Goal: Task Accomplishment & Management: Manage account settings

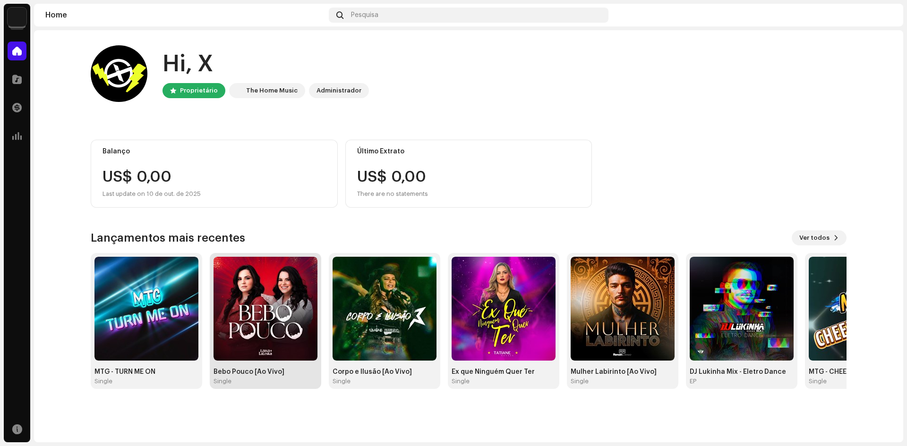
click at [247, 314] on img at bounding box center [265, 309] width 104 height 104
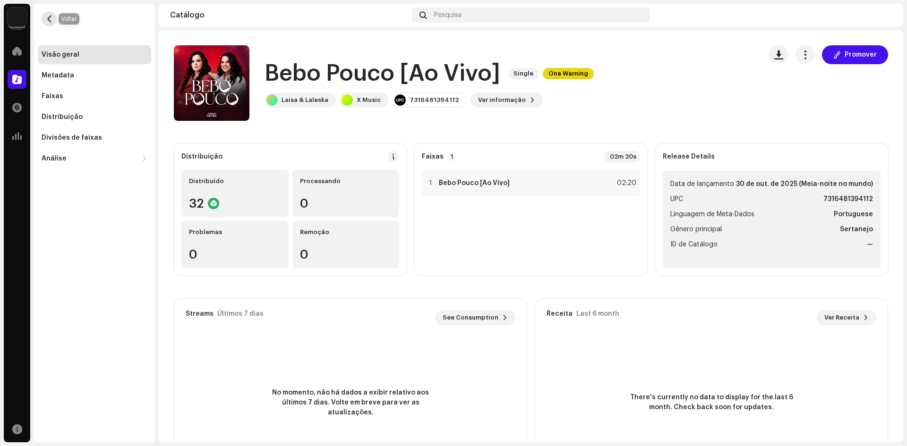
click at [46, 17] on span "button" at bounding box center [49, 19] width 7 height 8
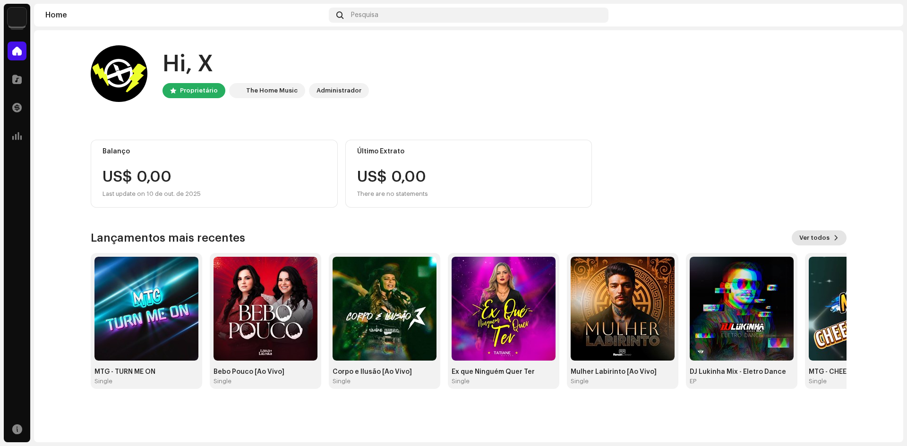
click at [835, 239] on span at bounding box center [836, 238] width 6 height 8
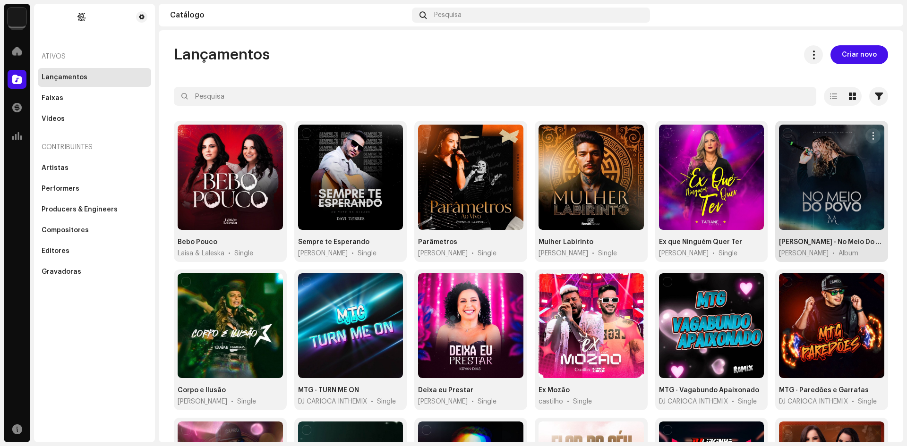
click at [827, 169] on div at bounding box center [831, 177] width 105 height 105
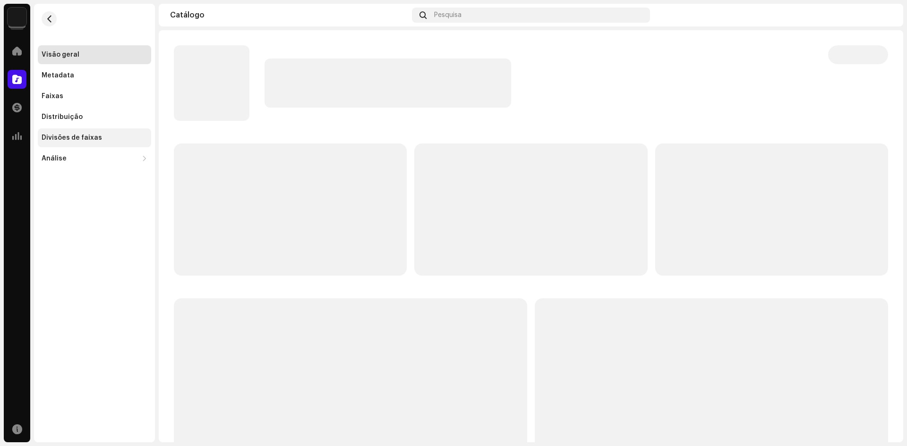
click at [59, 138] on div "Divisões de faixas" at bounding box center [72, 138] width 60 height 8
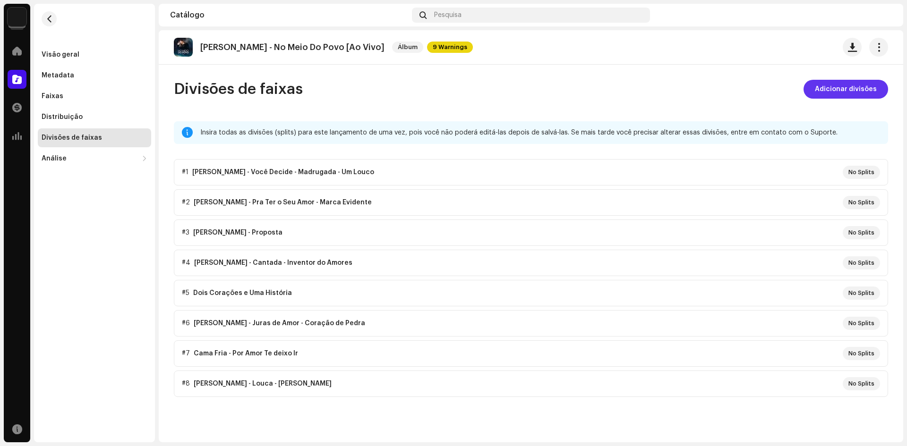
click at [854, 91] on span "Adicionar divisões" at bounding box center [846, 89] width 62 height 19
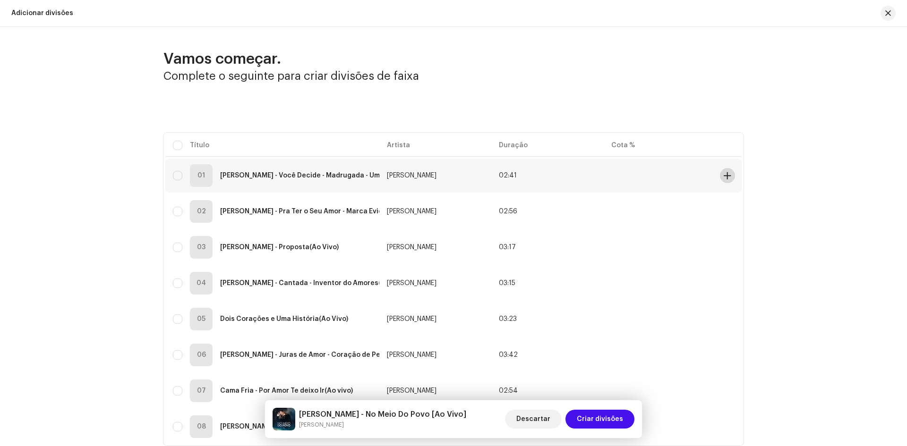
click at [724, 173] on span at bounding box center [727, 176] width 7 height 8
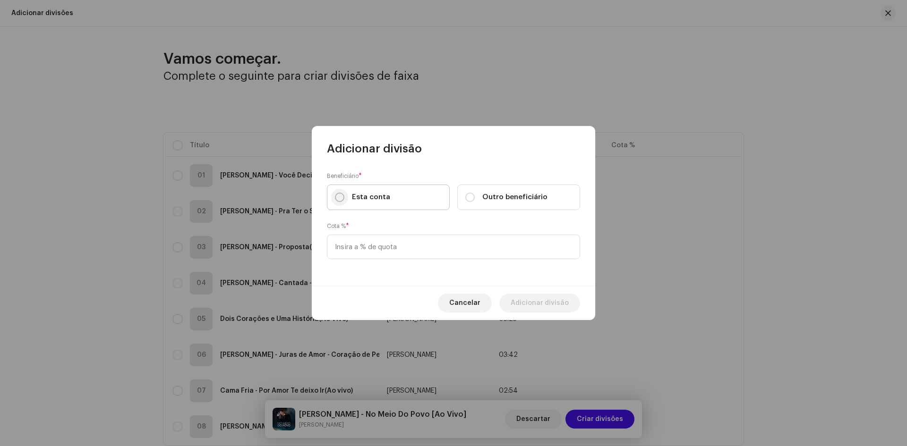
click at [338, 200] on input "Esta conta" at bounding box center [339, 197] width 9 height 9
radio input "true"
click at [366, 245] on input at bounding box center [453, 247] width 253 height 25
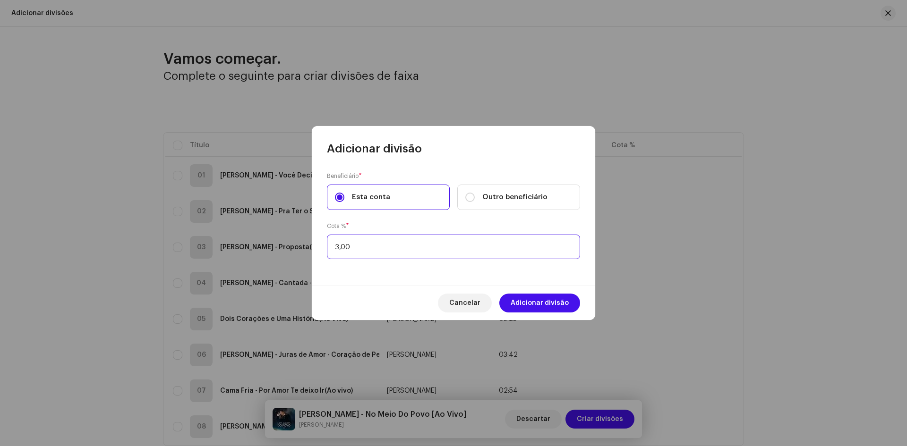
type input "30,00"
click at [541, 299] on span "Adicionar divisão" at bounding box center [540, 303] width 58 height 19
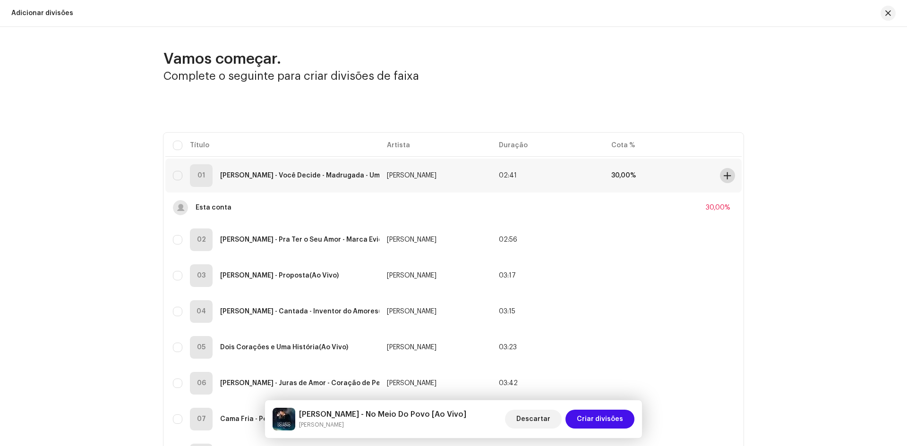
click at [720, 175] on button at bounding box center [727, 175] width 15 height 15
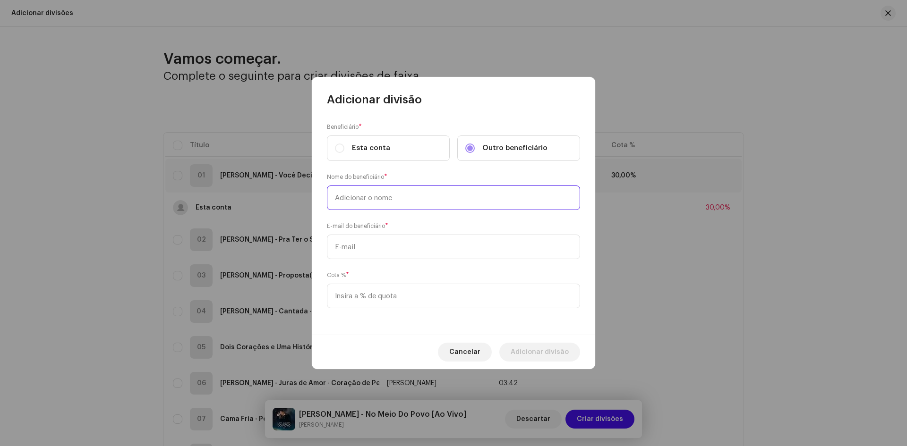
click at [366, 200] on input "text" at bounding box center [453, 198] width 253 height 25
click at [387, 197] on input "text" at bounding box center [453, 198] width 253 height 25
click at [375, 245] on input "text" at bounding box center [453, 247] width 253 height 25
paste input "[DOMAIN_NAME][EMAIL_ADDRESS][DOMAIN_NAME]"
type input "[DOMAIN_NAME][EMAIL_ADDRESS][DOMAIN_NAME]"
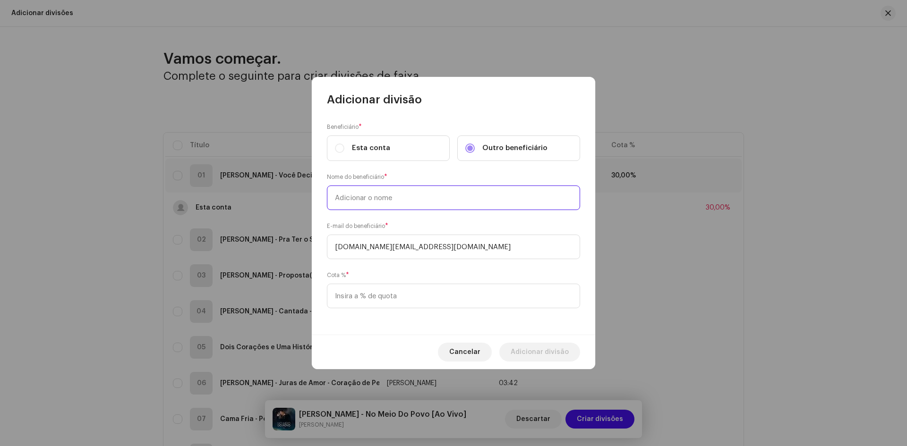
click at [370, 200] on input "text" at bounding box center [453, 198] width 253 height 25
type input "[PERSON_NAME]"
click at [388, 304] on input at bounding box center [453, 296] width 253 height 25
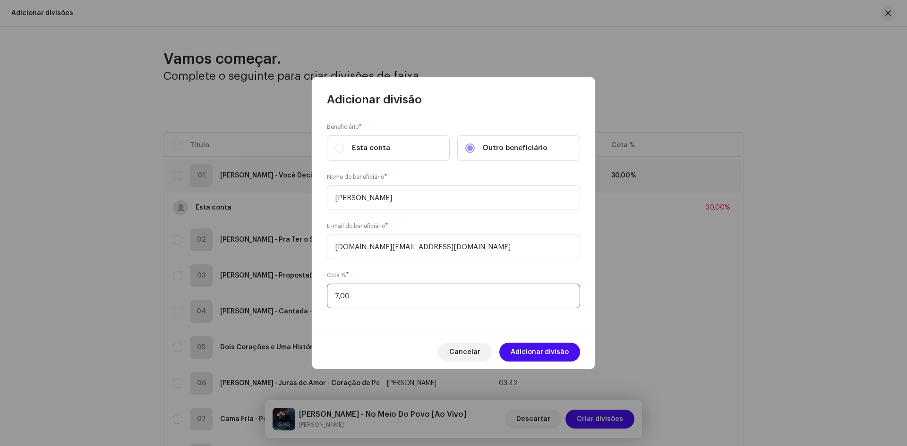
type input "70,00"
click at [373, 196] on input "[PERSON_NAME]" at bounding box center [453, 198] width 253 height 25
drag, startPoint x: 453, startPoint y: 248, endPoint x: 337, endPoint y: 248, distance: 116.2
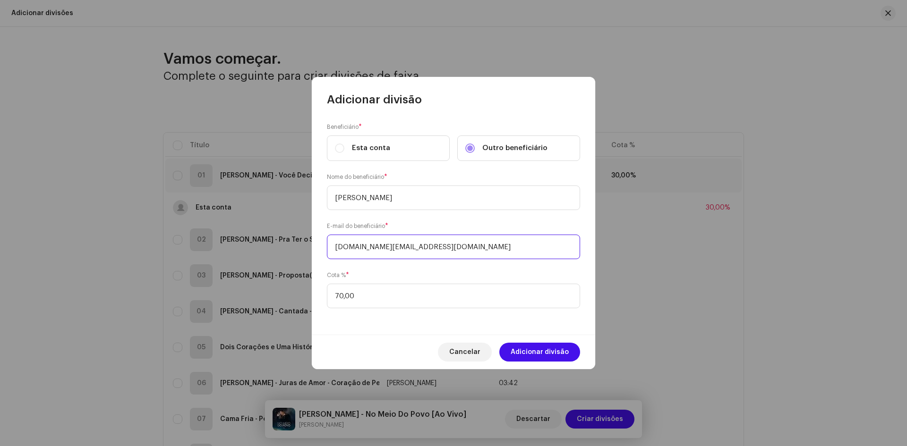
click at [337, 248] on input "[DOMAIN_NAME][EMAIL_ADDRESS][DOMAIN_NAME]" at bounding box center [453, 247] width 253 height 25
click at [531, 350] on span "Adicionar divisão" at bounding box center [540, 352] width 58 height 19
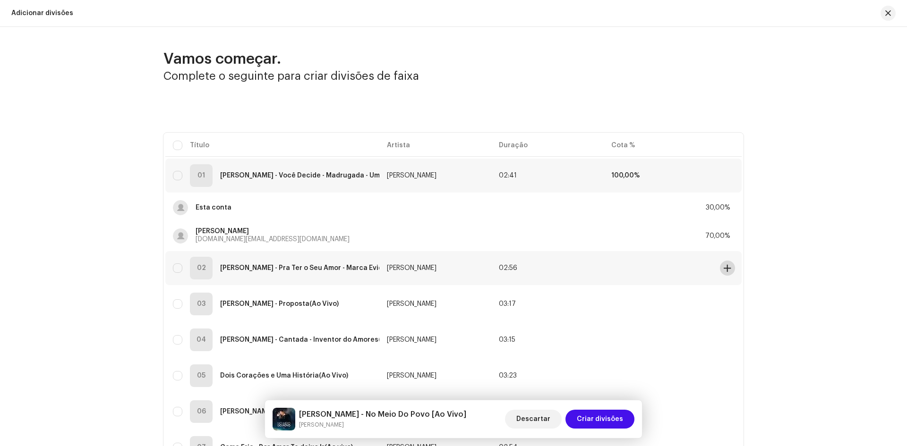
click at [726, 268] on span at bounding box center [727, 268] width 7 height 8
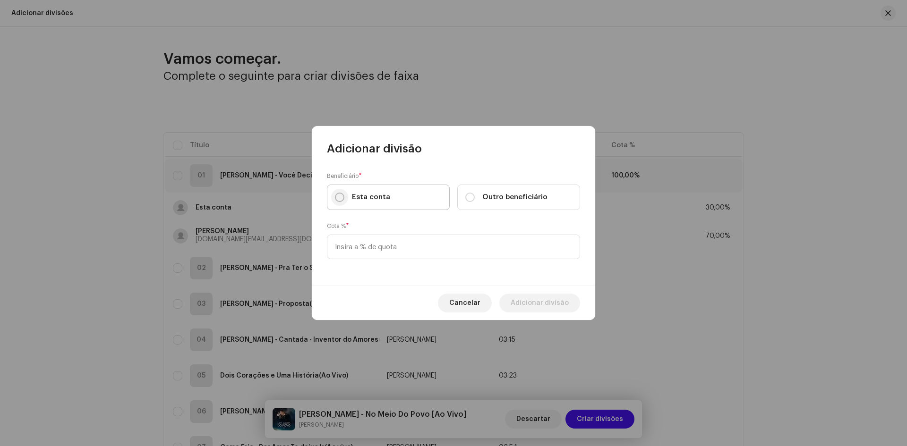
click at [342, 198] on input "Esta conta" at bounding box center [339, 197] width 9 height 9
radio input "true"
click at [358, 255] on input at bounding box center [453, 247] width 253 height 25
type input "30,00"
click at [538, 302] on span "Adicionar divisão" at bounding box center [540, 303] width 58 height 19
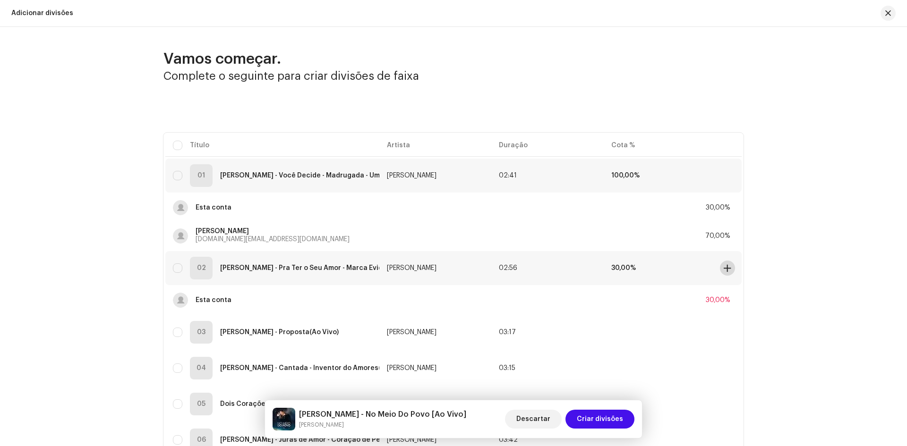
click at [724, 269] on span at bounding box center [727, 268] width 7 height 8
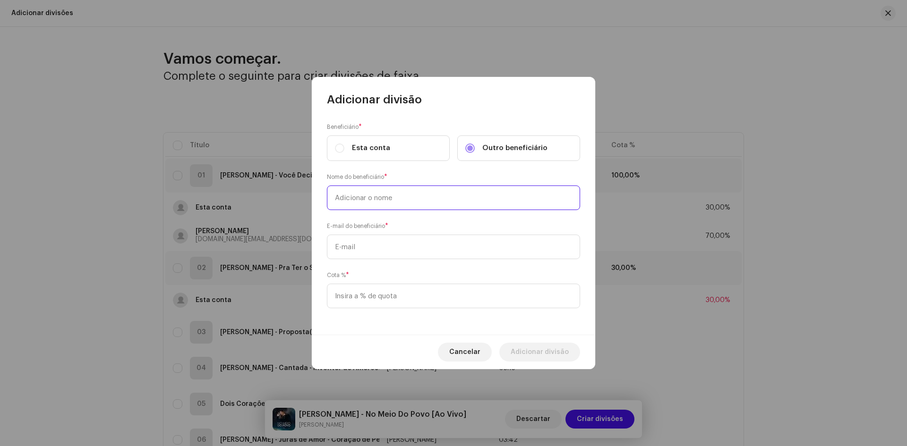
click at [356, 197] on input "text" at bounding box center [453, 198] width 253 height 25
click at [348, 252] on input "text" at bounding box center [453, 247] width 253 height 25
paste input "[DOMAIN_NAME][EMAIL_ADDRESS][DOMAIN_NAME]"
type input "[DOMAIN_NAME][EMAIL_ADDRESS][DOMAIN_NAME]"
click at [348, 202] on input "text" at bounding box center [453, 198] width 253 height 25
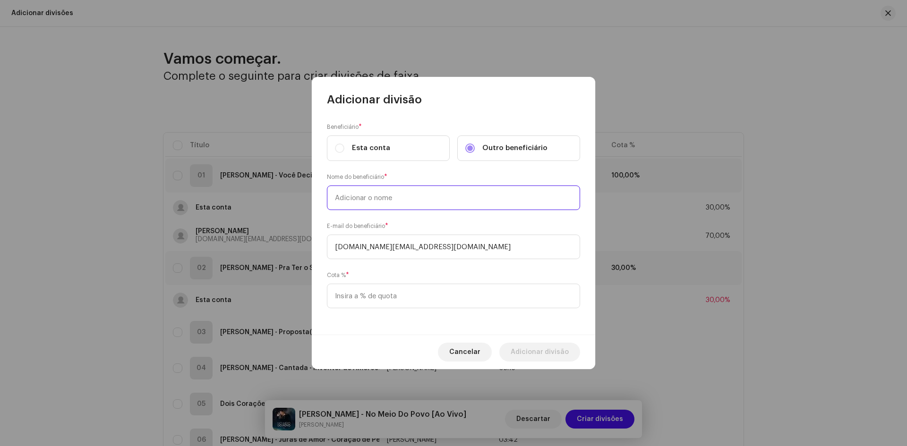
click at [356, 201] on input "text" at bounding box center [453, 198] width 253 height 25
paste input "[PERSON_NAME]"
type input "[PERSON_NAME]"
click at [371, 306] on input at bounding box center [453, 296] width 253 height 25
type input "70,00"
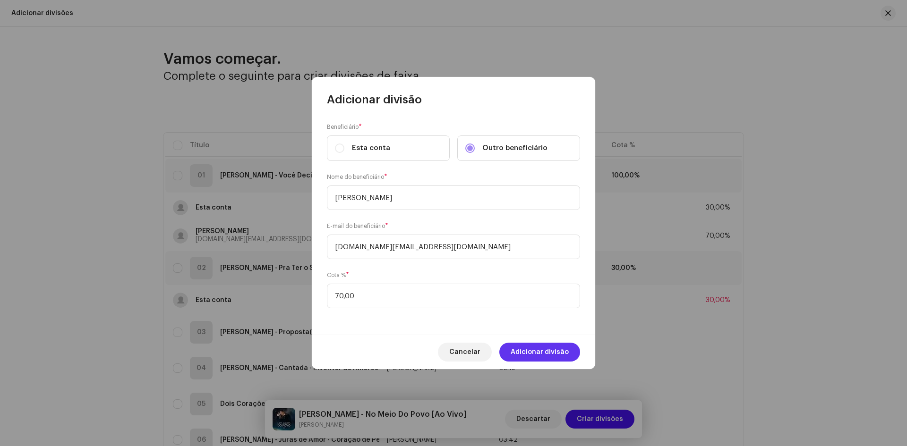
click at [547, 354] on span "Adicionar divisão" at bounding box center [540, 352] width 58 height 19
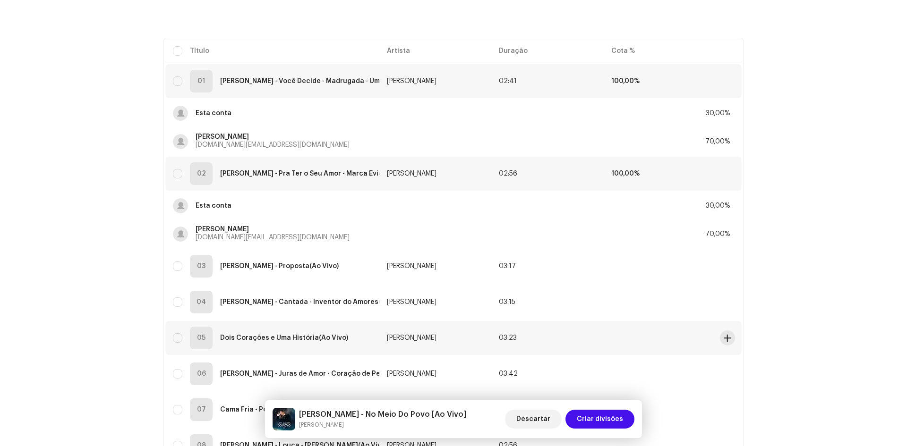
scroll to position [142, 0]
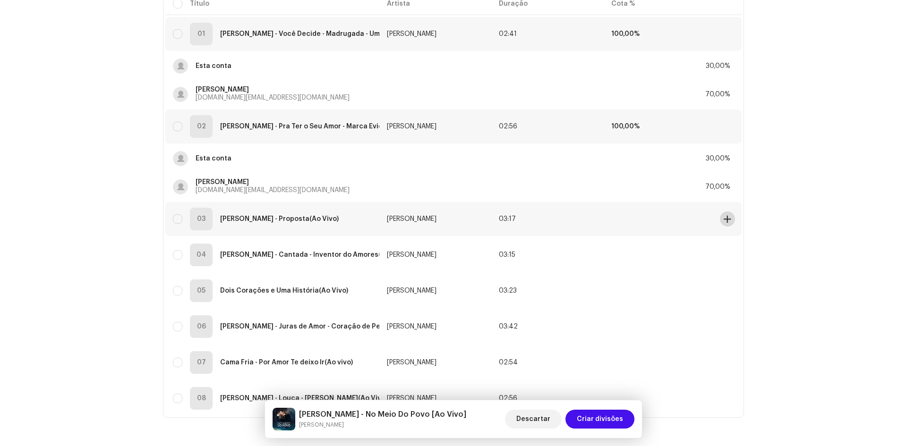
click at [727, 221] on span at bounding box center [727, 219] width 7 height 8
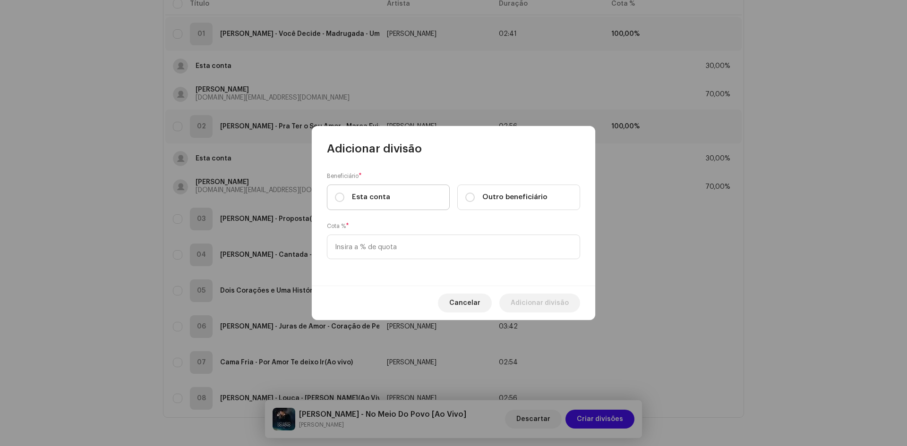
click at [337, 192] on div "Esta conta" at bounding box center [362, 197] width 55 height 10
click at [337, 193] on input "Esta conta" at bounding box center [339, 197] width 9 height 9
radio input "true"
click at [368, 247] on input at bounding box center [453, 247] width 253 height 25
type input "30,00"
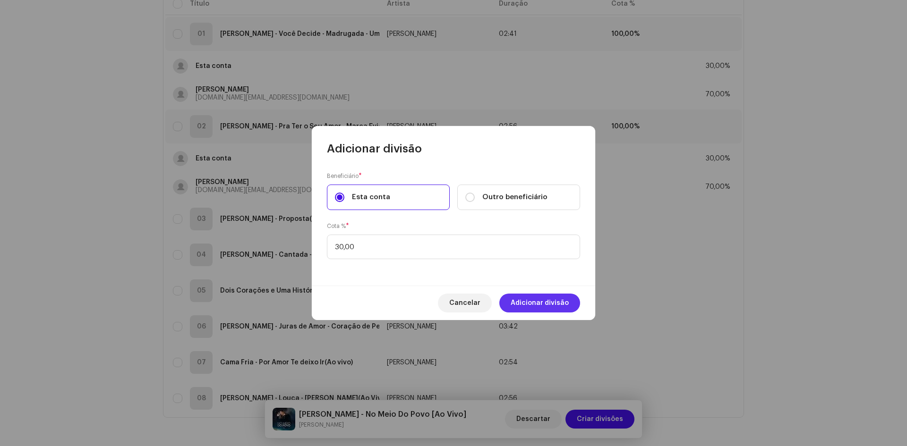
click at [568, 307] on span "Adicionar divisão" at bounding box center [540, 303] width 58 height 19
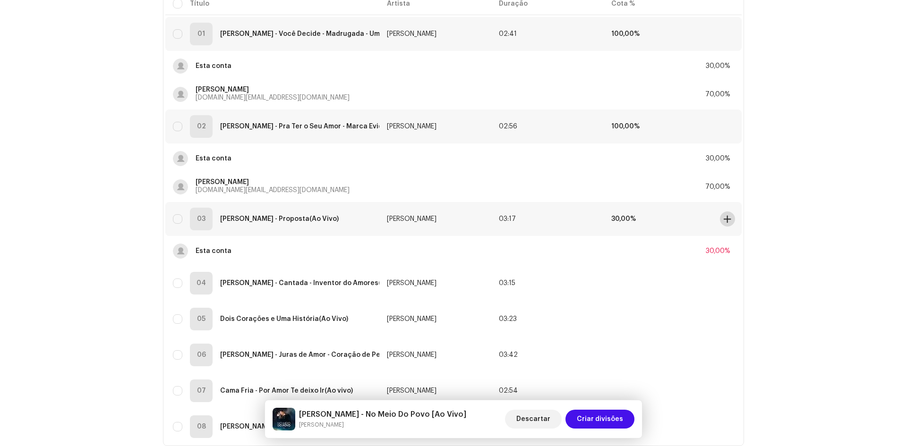
click at [724, 221] on span at bounding box center [727, 219] width 7 height 8
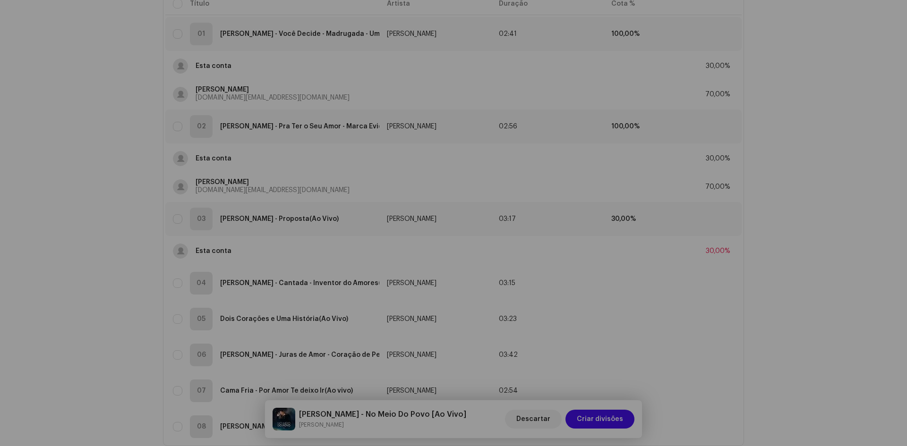
click at [819, 221] on div "Adicionar divisão Beneficiário * Esta conta Outro beneficiário Nome do benefici…" at bounding box center [453, 223] width 907 height 446
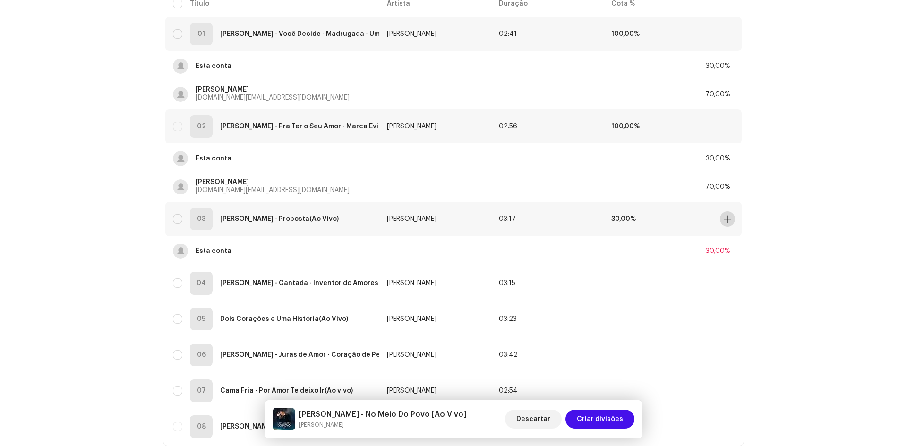
click at [724, 220] on span at bounding box center [727, 219] width 7 height 8
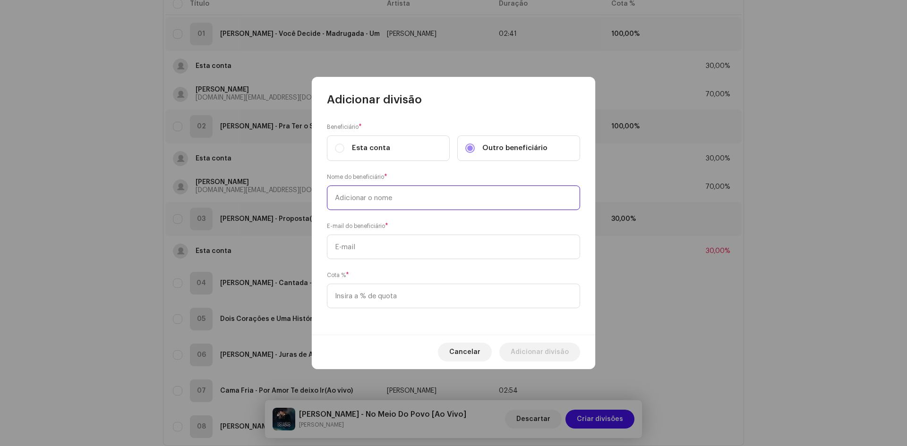
click at [343, 200] on input "text" at bounding box center [453, 198] width 253 height 25
paste input "[PERSON_NAME]"
type input "[PERSON_NAME]"
click at [339, 250] on input "text" at bounding box center [453, 247] width 253 height 25
paste input "[DOMAIN_NAME][EMAIL_ADDRESS][DOMAIN_NAME]"
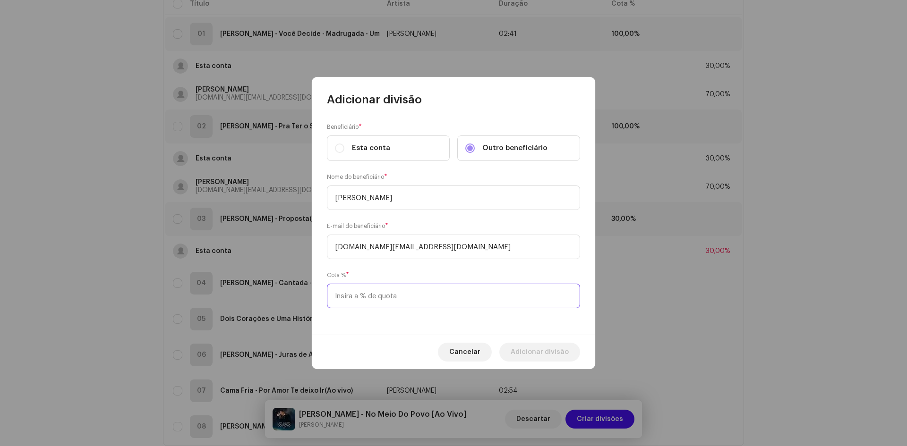
type input "[DOMAIN_NAME][EMAIL_ADDRESS][DOMAIN_NAME]"
click at [339, 299] on input at bounding box center [453, 296] width 253 height 25
type input "70,00"
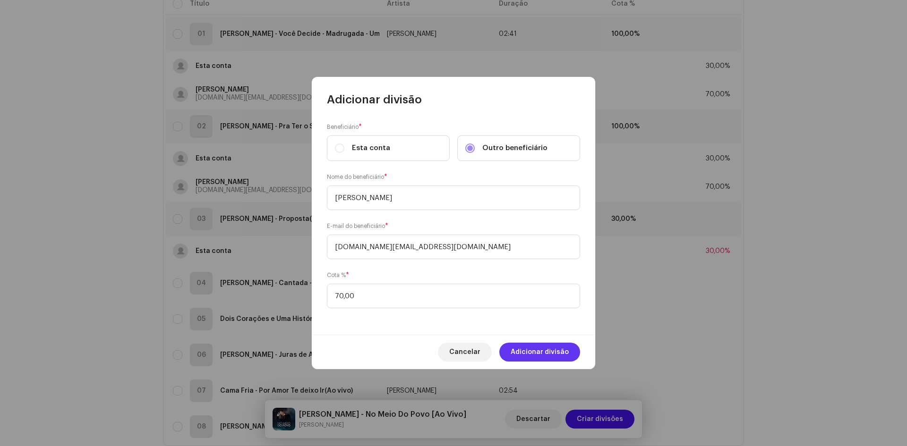
click at [544, 357] on span "Adicionar divisão" at bounding box center [540, 352] width 58 height 19
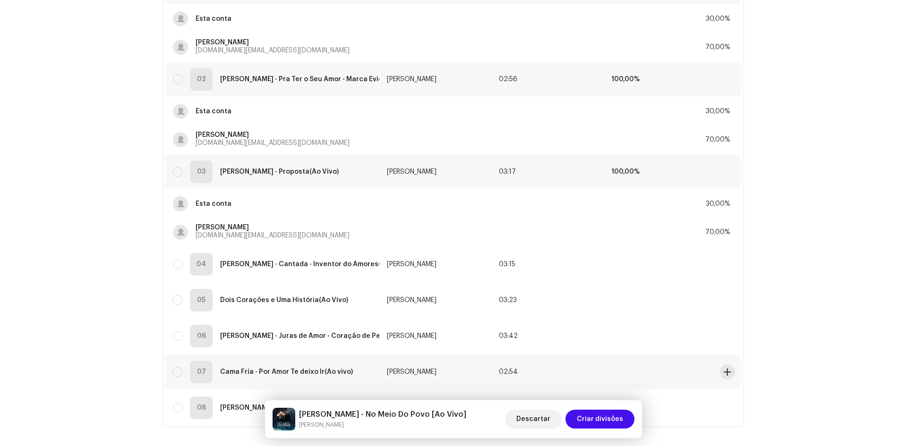
scroll to position [236, 0]
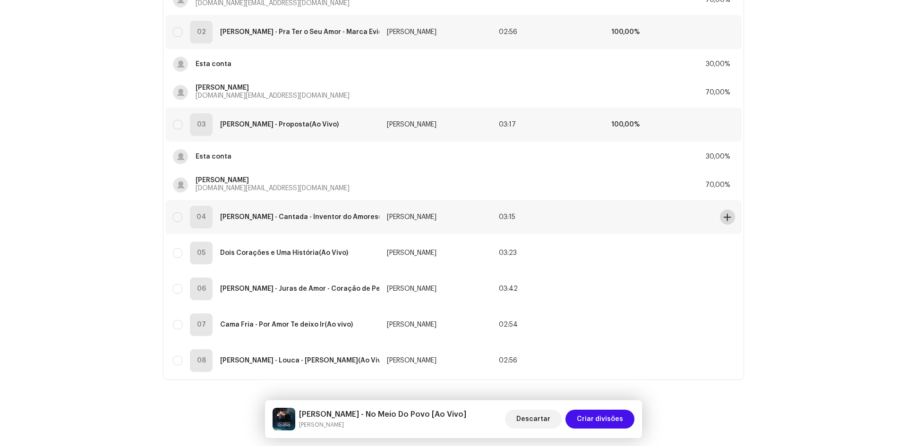
click at [727, 219] on span at bounding box center [727, 217] width 7 height 8
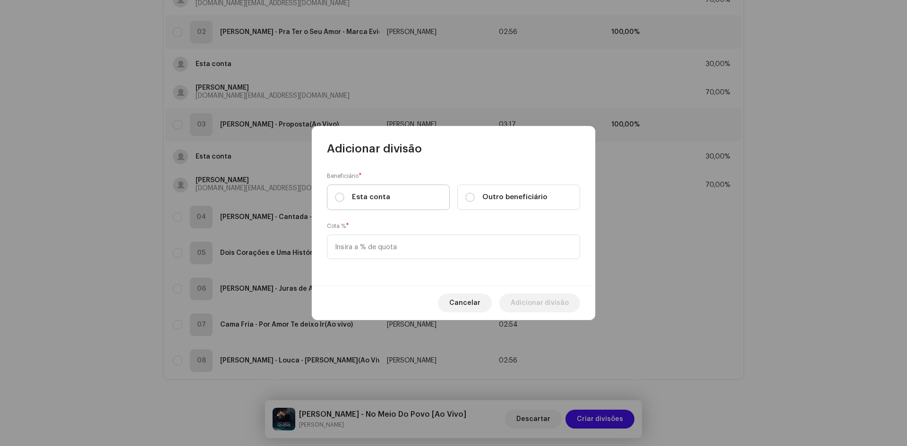
click at [337, 203] on label "Esta conta" at bounding box center [388, 198] width 123 height 26
click at [337, 202] on input "Esta conta" at bounding box center [339, 197] width 9 height 9
radio input "true"
click at [348, 247] on input at bounding box center [453, 247] width 253 height 25
type input "30,00"
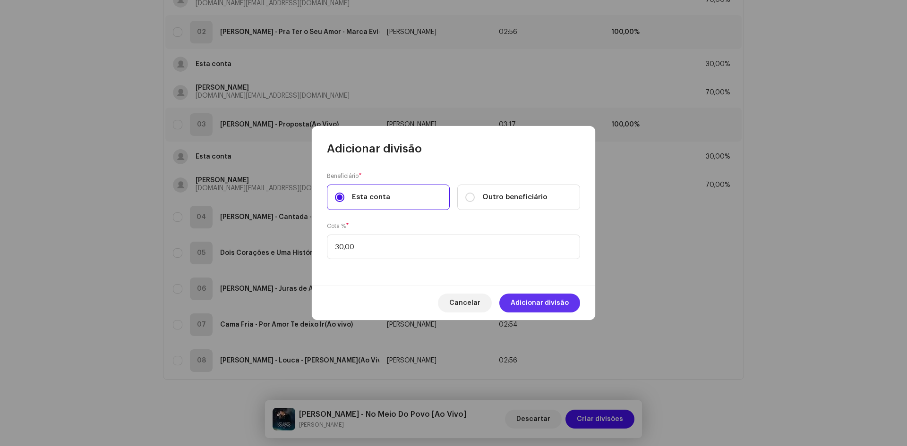
click at [550, 308] on span "Adicionar divisão" at bounding box center [540, 303] width 58 height 19
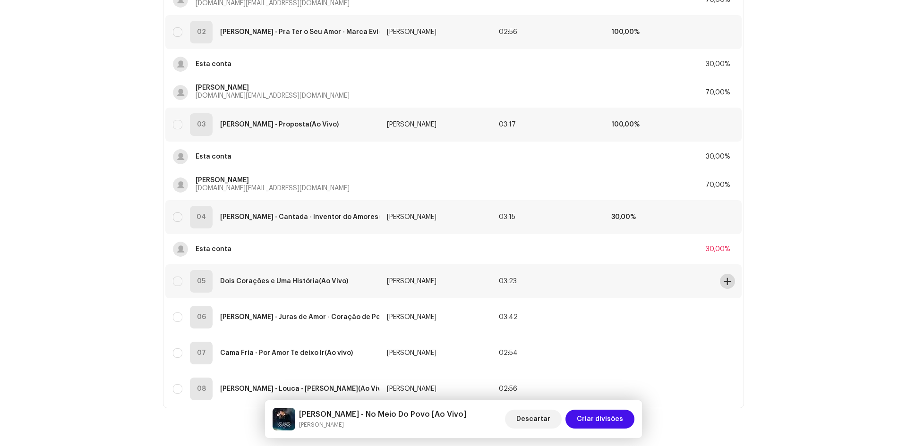
click at [729, 276] on button at bounding box center [727, 281] width 15 height 15
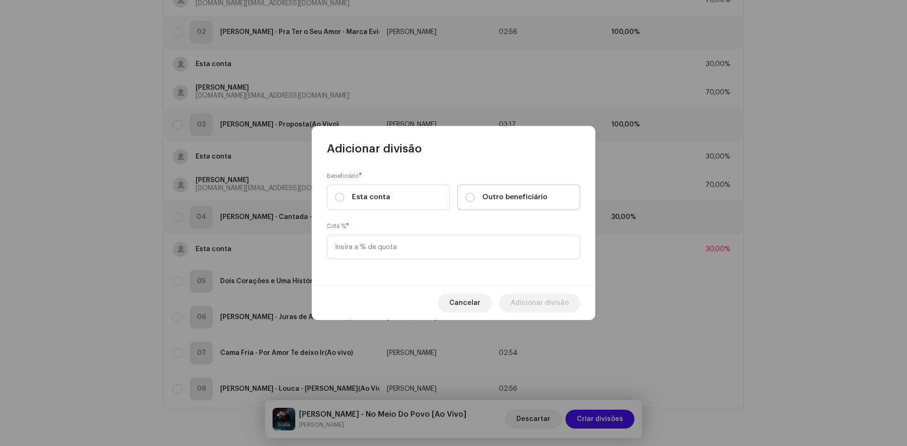
click at [475, 197] on div "Outro beneficiário" at bounding box center [506, 197] width 82 height 10
click at [475, 197] on input "Outro beneficiário" at bounding box center [469, 197] width 9 height 9
radio input "true"
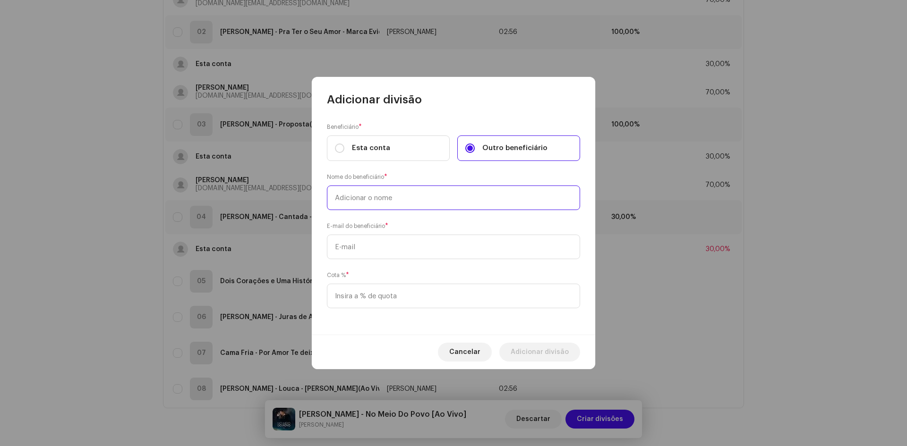
click at [371, 202] on input "text" at bounding box center [453, 198] width 253 height 25
paste input "[DOMAIN_NAME][EMAIL_ADDRESS][DOMAIN_NAME]"
type input "[DOMAIN_NAME][EMAIL_ADDRESS][DOMAIN_NAME]"
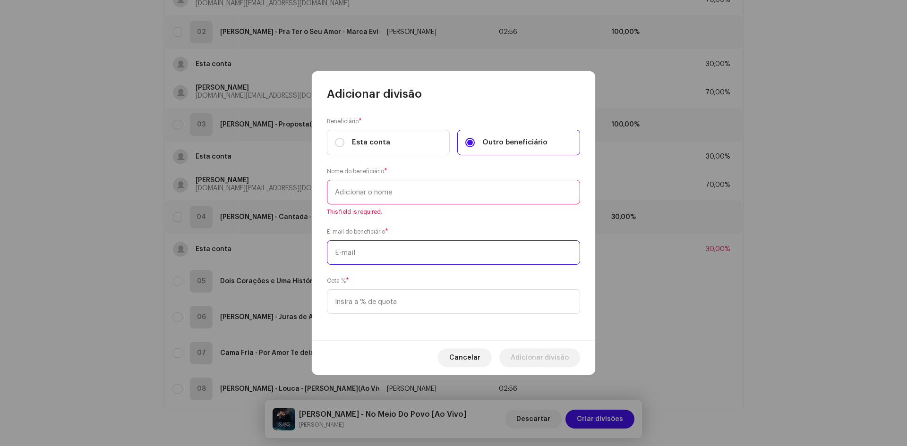
click at [384, 249] on input "text" at bounding box center [453, 252] width 253 height 25
paste input "[DOMAIN_NAME][EMAIL_ADDRESS][DOMAIN_NAME]"
type input "[DOMAIN_NAME][EMAIL_ADDRESS][DOMAIN_NAME]"
drag, startPoint x: 337, startPoint y: 196, endPoint x: 339, endPoint y: 221, distance: 25.1
click at [337, 196] on input "text" at bounding box center [453, 192] width 253 height 25
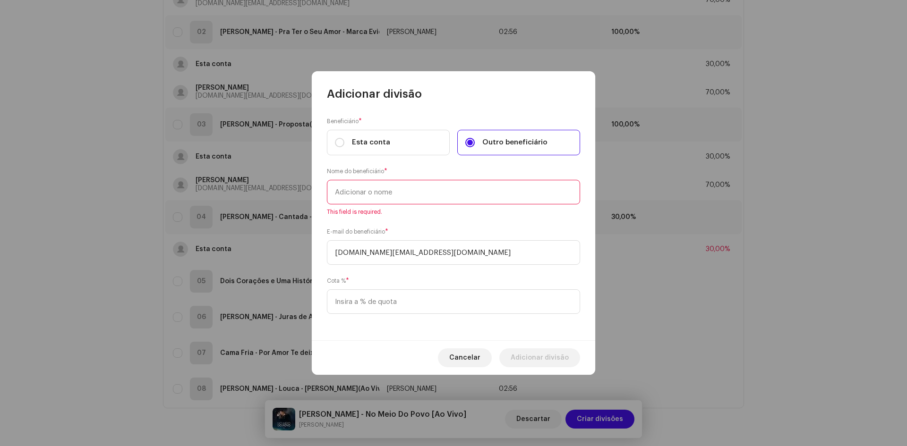
paste input "[PERSON_NAME]"
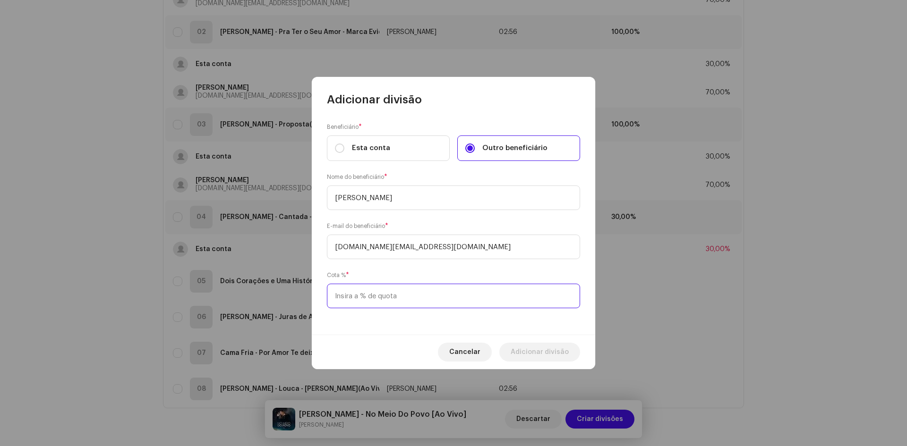
type input "[PERSON_NAME]"
click at [362, 296] on input at bounding box center [453, 296] width 253 height 25
type input "70,00"
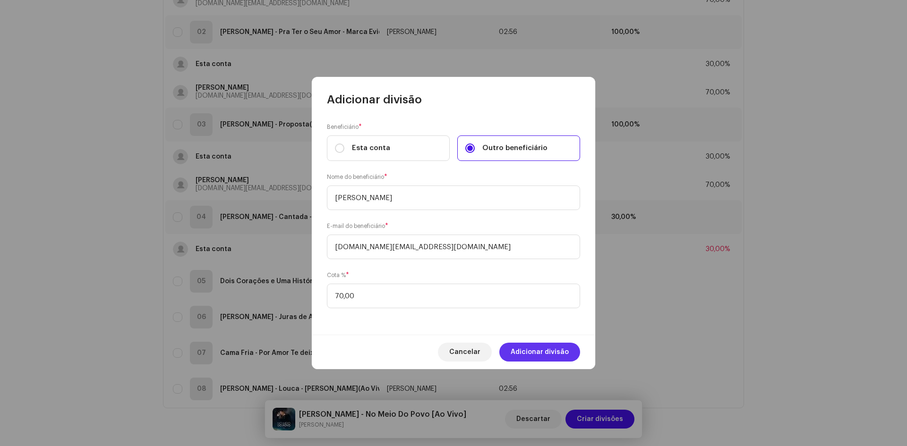
click at [535, 355] on span "Adicionar divisão" at bounding box center [540, 352] width 58 height 19
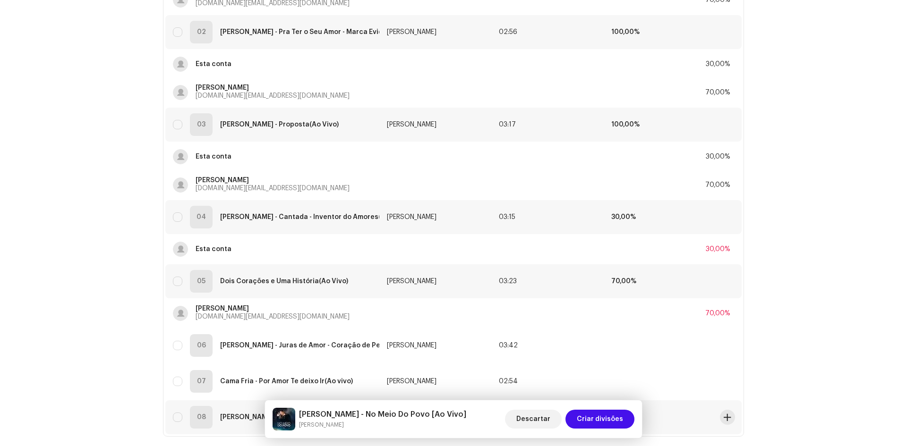
scroll to position [300, 0]
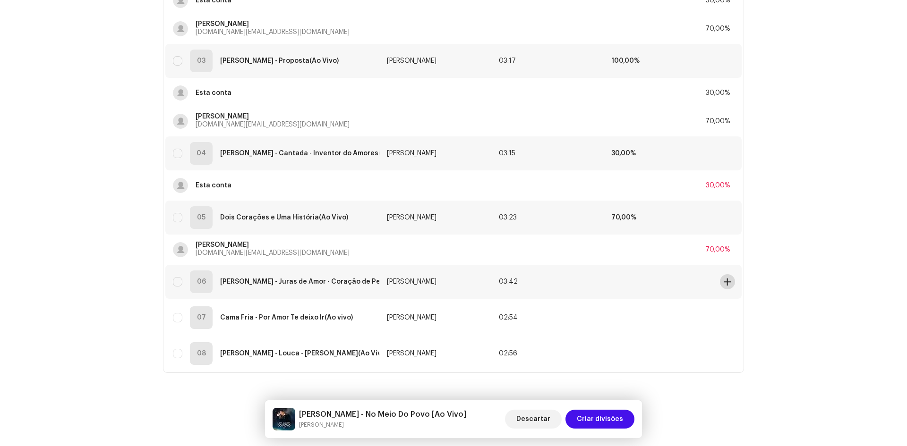
click at [725, 279] on span at bounding box center [727, 282] width 7 height 8
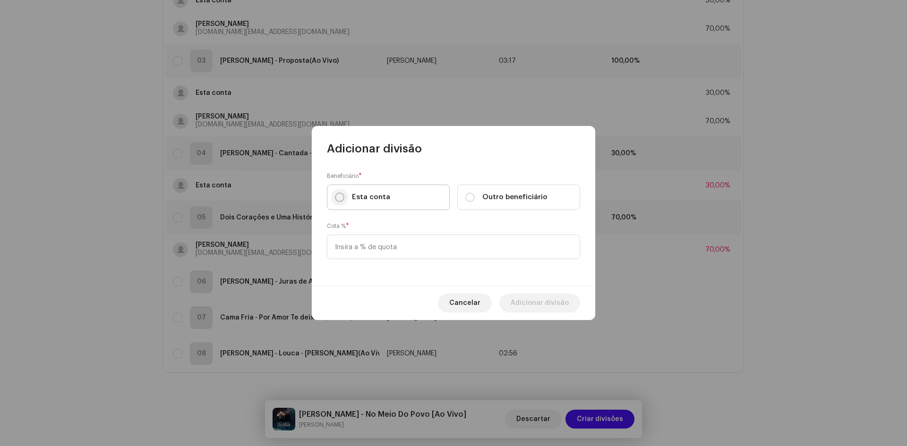
click at [341, 196] on input "Esta conta" at bounding box center [339, 197] width 9 height 9
radio input "true"
click at [356, 249] on input at bounding box center [453, 247] width 253 height 25
type input "30,00"
click at [541, 303] on span "Adicionar divisão" at bounding box center [540, 303] width 58 height 19
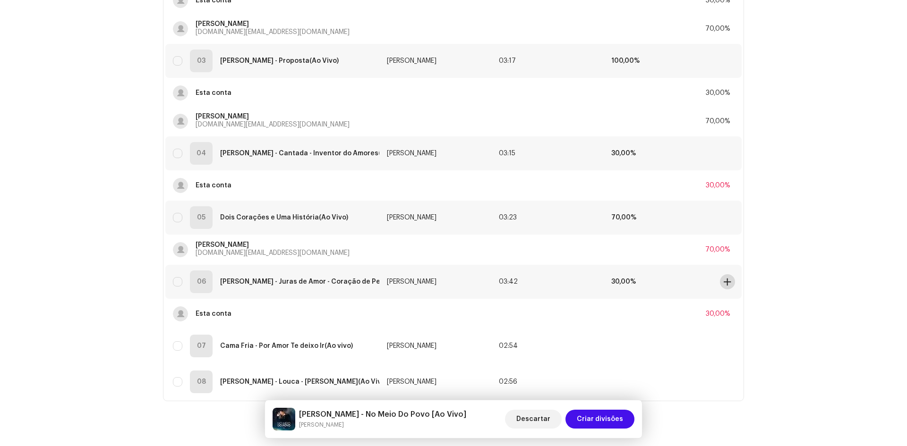
click at [724, 282] on span at bounding box center [727, 282] width 7 height 8
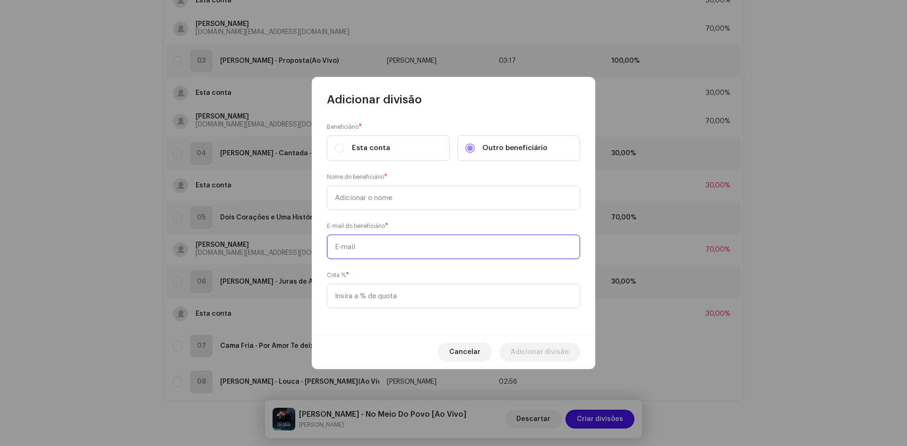
click at [360, 252] on input "text" at bounding box center [453, 247] width 253 height 25
paste input "[PERSON_NAME]"
type input "[PERSON_NAME]"
click at [372, 213] on div "Beneficiário * Esta conta Outro beneficiário Nome do beneficiário * E-mail do b…" at bounding box center [453, 221] width 283 height 228
click at [365, 198] on input "text" at bounding box center [453, 198] width 253 height 25
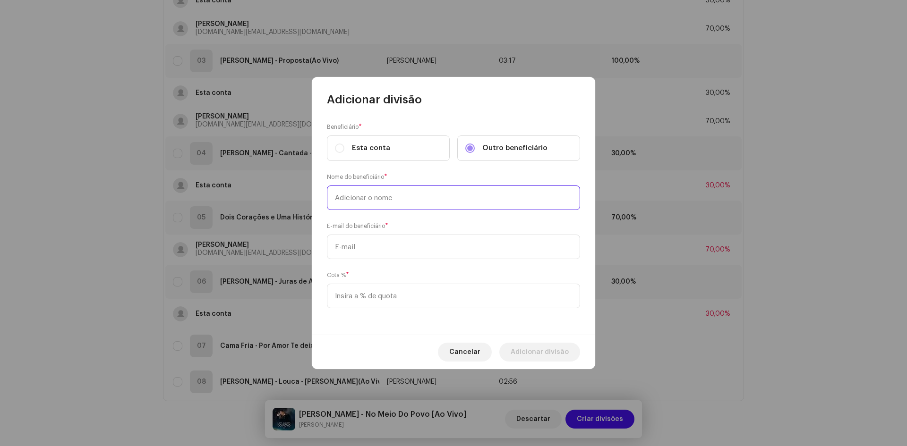
paste input "[PERSON_NAME]"
type input "[PERSON_NAME]"
drag, startPoint x: 393, startPoint y: 253, endPoint x: 433, endPoint y: 268, distance: 42.9
click at [393, 253] on input "text" at bounding box center [453, 247] width 253 height 25
click at [372, 249] on input "text" at bounding box center [453, 247] width 253 height 25
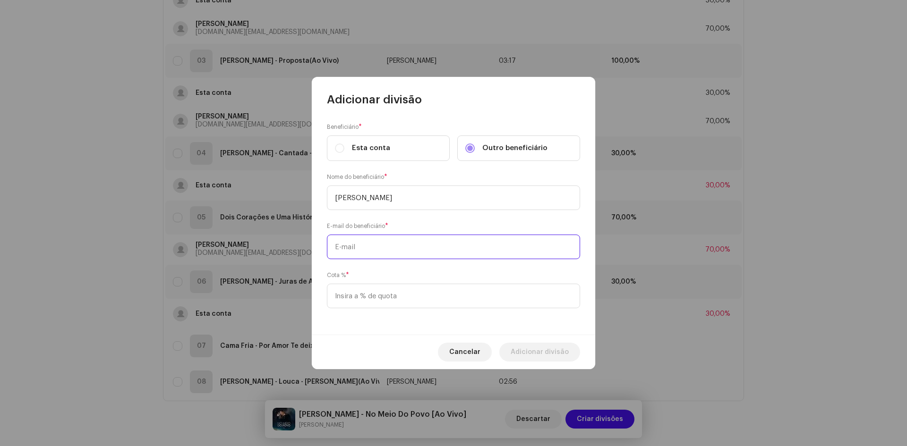
click at [352, 251] on input "text" at bounding box center [453, 247] width 253 height 25
paste input "[DOMAIN_NAME][EMAIL_ADDRESS][DOMAIN_NAME]"
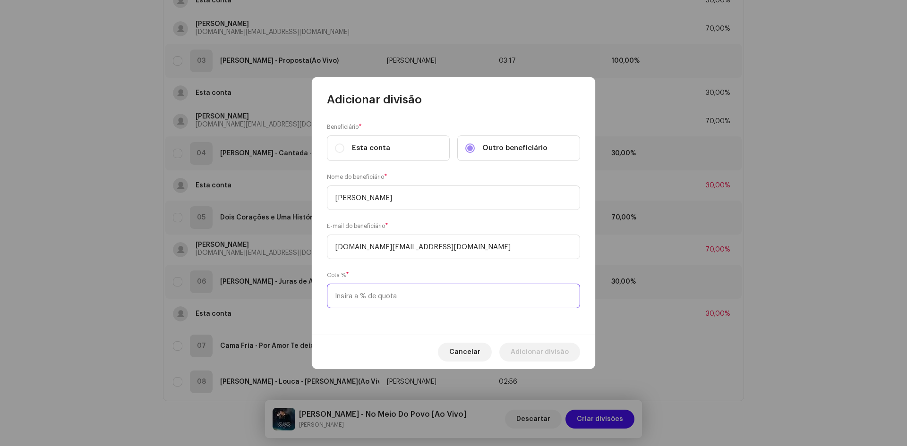
type input "[DOMAIN_NAME][EMAIL_ADDRESS][DOMAIN_NAME]"
click at [364, 293] on input at bounding box center [453, 296] width 253 height 25
type input "70,00"
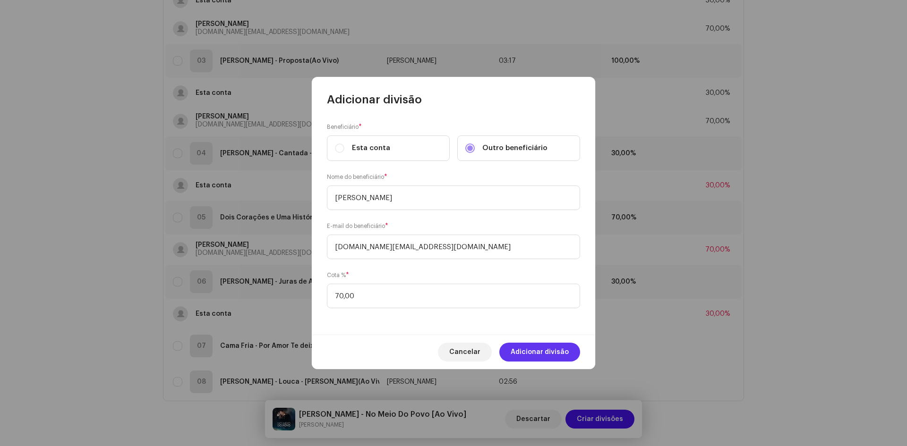
click at [531, 350] on span "Adicionar divisão" at bounding box center [540, 352] width 58 height 19
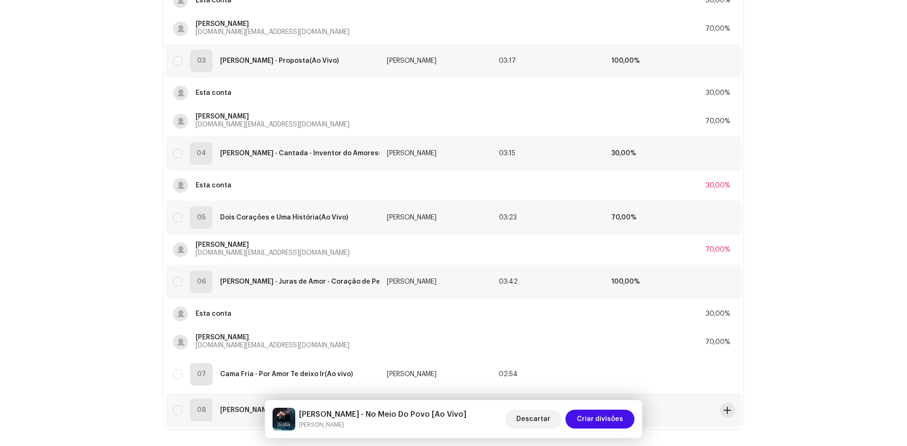
scroll to position [357, 0]
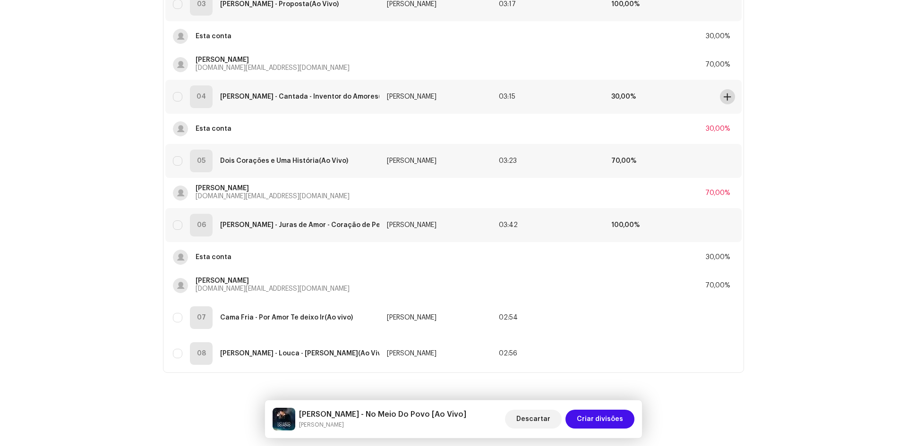
click at [724, 99] on span at bounding box center [727, 97] width 7 height 8
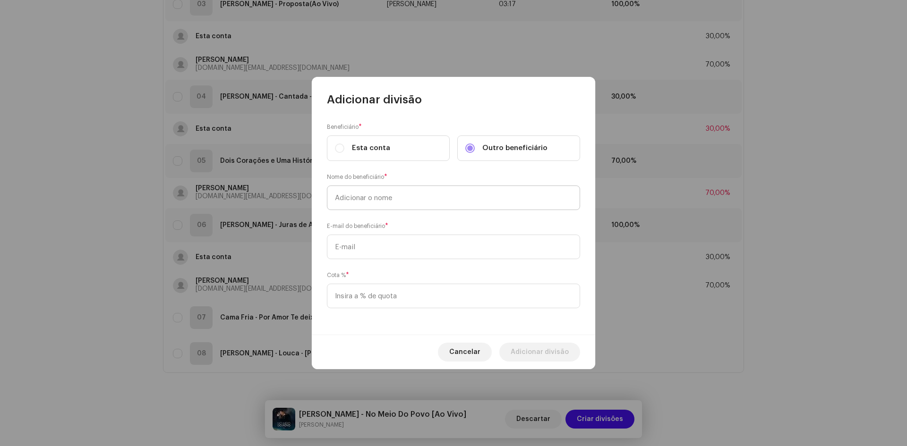
click at [358, 205] on input "text" at bounding box center [453, 198] width 253 height 25
type input "[DOMAIN_NAME][EMAIL_ADDRESS][DOMAIN_NAME]"
click at [375, 250] on input "text" at bounding box center [453, 247] width 253 height 25
paste input "[DOMAIN_NAME][EMAIL_ADDRESS][DOMAIN_NAME]"
type input "[DOMAIN_NAME][EMAIL_ADDRESS][DOMAIN_NAME]"
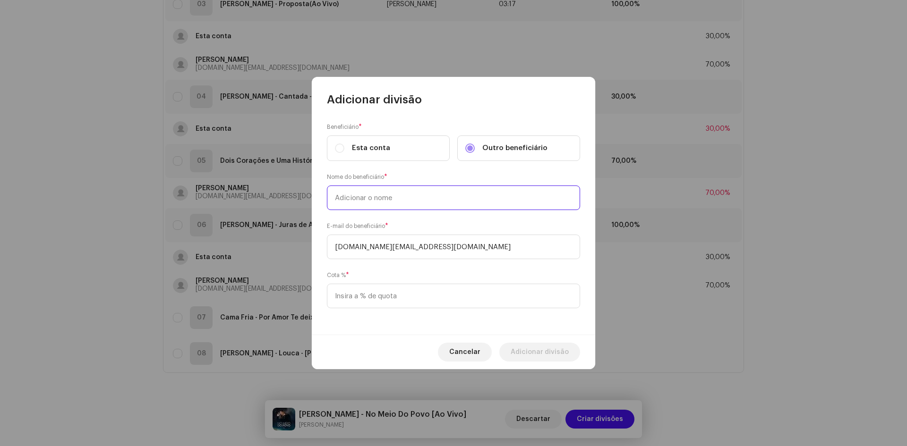
click at [348, 197] on input "text" at bounding box center [453, 198] width 253 height 25
paste input "[PERSON_NAME]"
type input "[PERSON_NAME]"
click at [371, 304] on input at bounding box center [453, 296] width 253 height 25
type input "70,00"
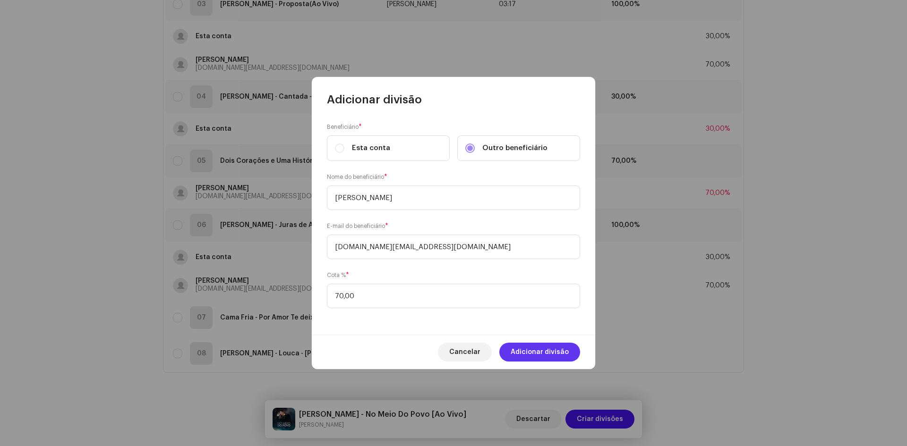
click at [551, 356] on span "Adicionar divisão" at bounding box center [540, 352] width 58 height 19
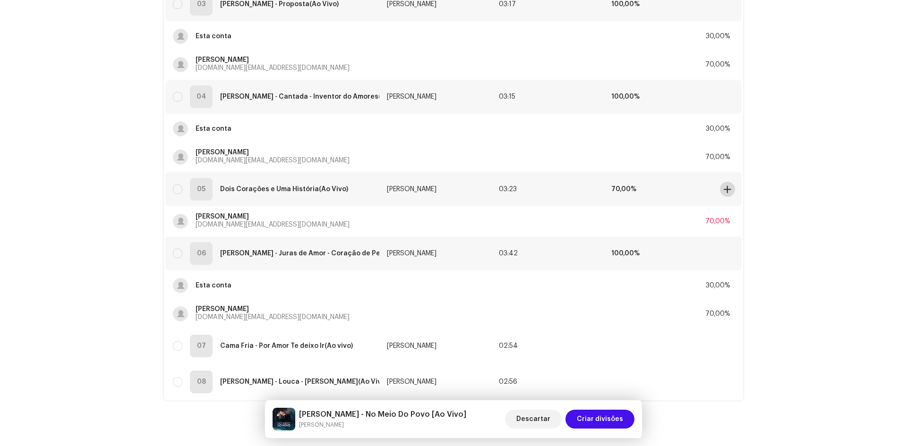
click at [724, 193] on span at bounding box center [727, 190] width 7 height 8
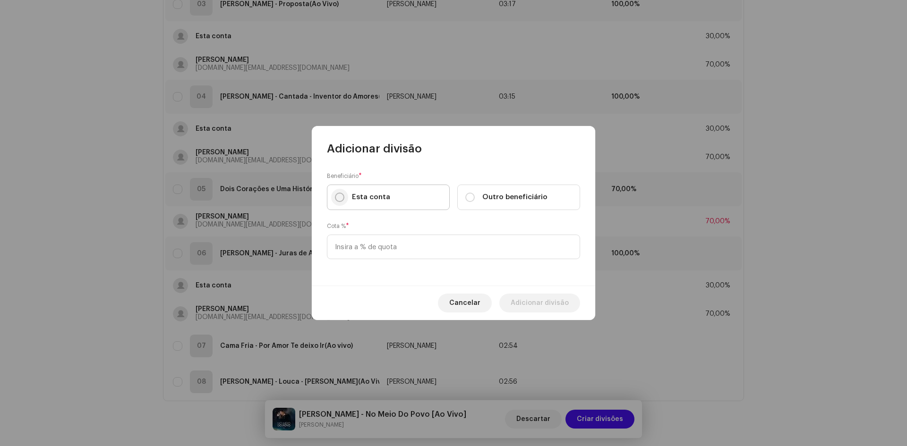
click at [342, 200] on input "Esta conta" at bounding box center [339, 197] width 9 height 9
radio input "true"
click at [358, 256] on input at bounding box center [453, 247] width 253 height 25
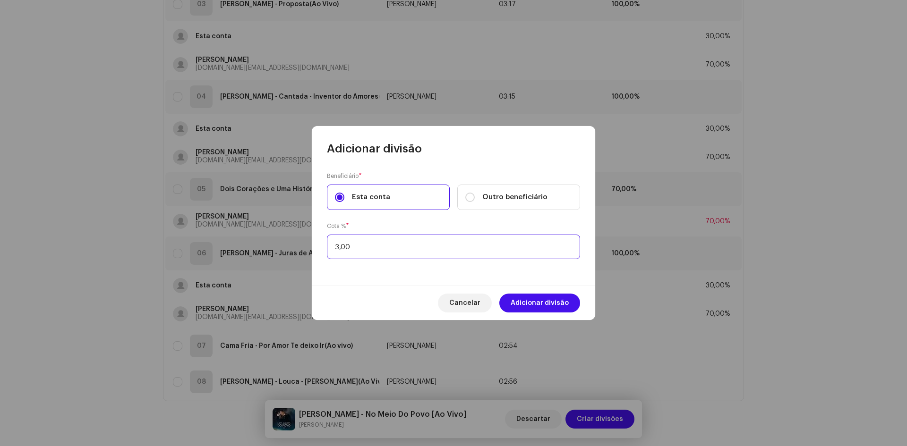
type input "30,00"
click at [548, 301] on span "Adicionar divisão" at bounding box center [540, 303] width 58 height 19
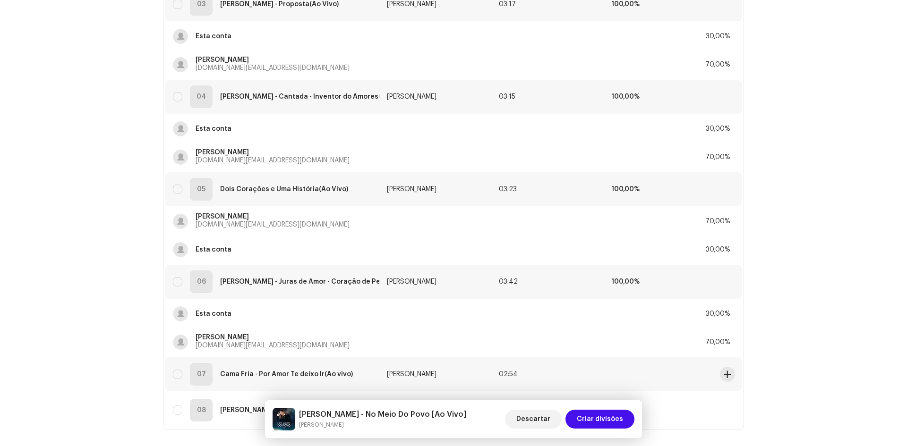
scroll to position [413, 0]
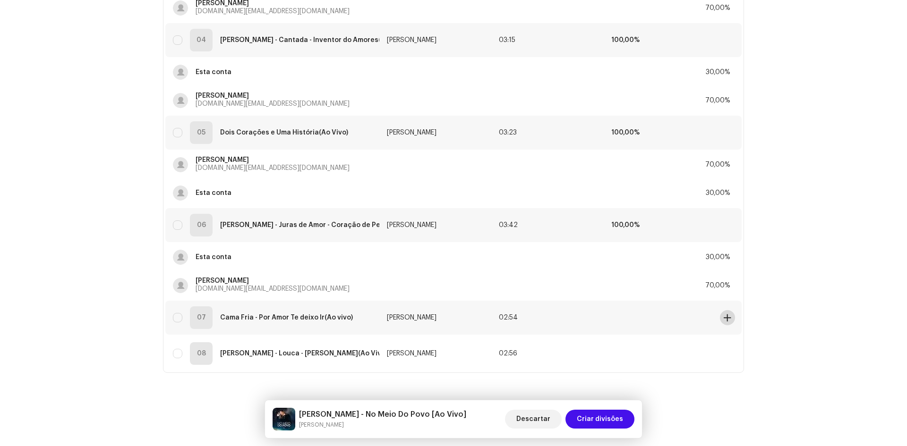
click at [724, 317] on span at bounding box center [727, 318] width 7 height 8
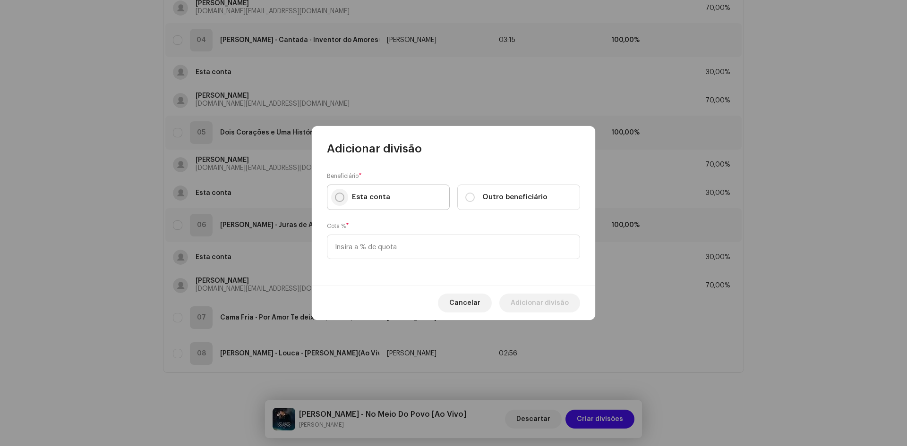
click at [341, 201] on input "Esta conta" at bounding box center [339, 197] width 9 height 9
radio input "true"
drag, startPoint x: 375, startPoint y: 285, endPoint x: 371, endPoint y: 260, distance: 25.9
click at [375, 283] on div "Beneficiário * Esta conta Outro beneficiário Cota % *" at bounding box center [453, 220] width 283 height 129
click at [370, 258] on input at bounding box center [453, 247] width 253 height 25
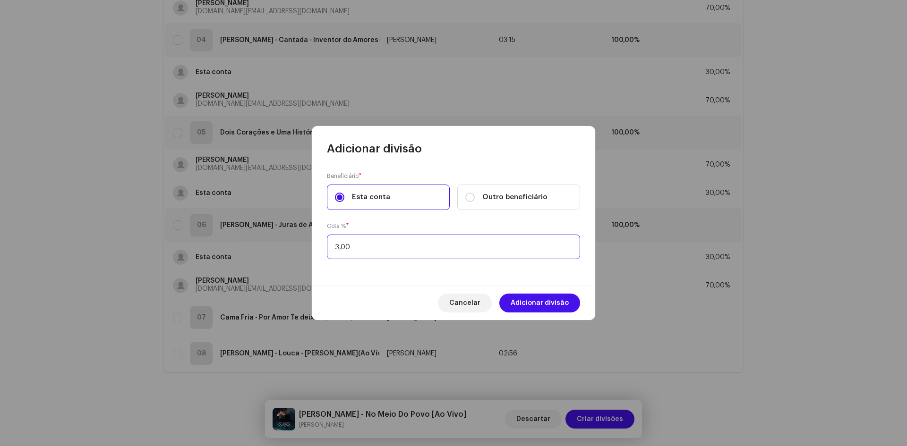
type input "30,00"
click at [553, 303] on span "Adicionar divisão" at bounding box center [540, 303] width 58 height 19
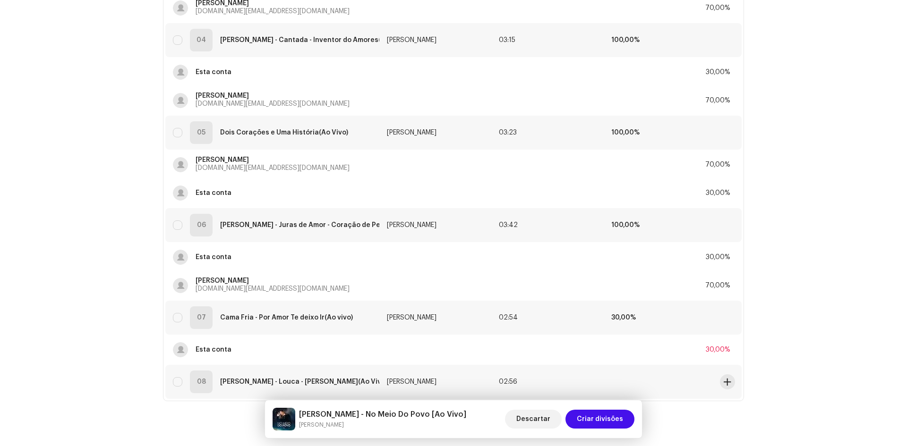
scroll to position [442, 0]
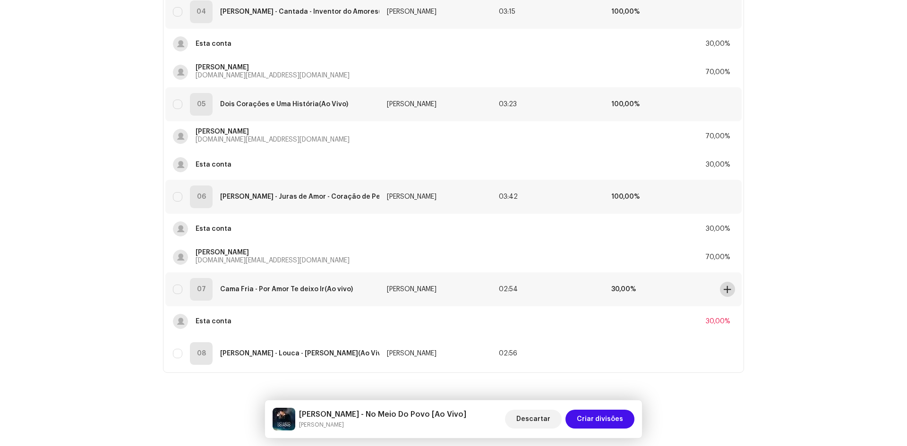
click at [725, 289] on span at bounding box center [727, 290] width 7 height 8
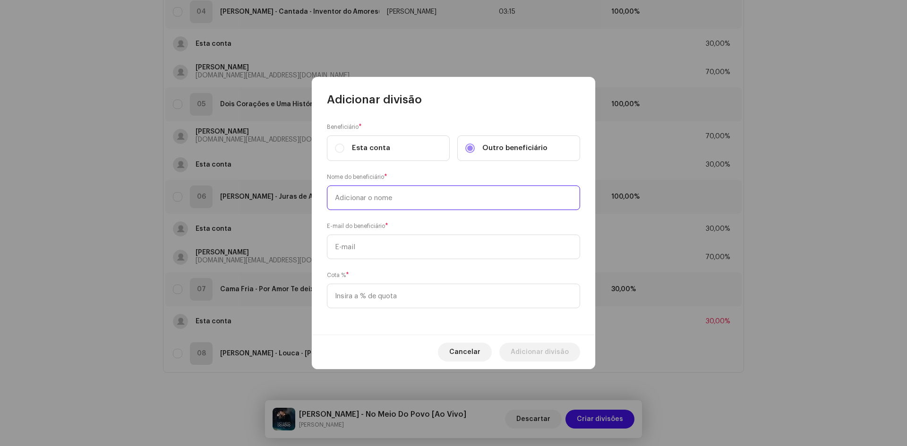
click at [367, 202] on input "text" at bounding box center [453, 198] width 253 height 25
paste input "[PERSON_NAME]"
type input "[PERSON_NAME]"
click at [371, 244] on input "text" at bounding box center [453, 247] width 253 height 25
click at [364, 252] on input "text" at bounding box center [453, 247] width 253 height 25
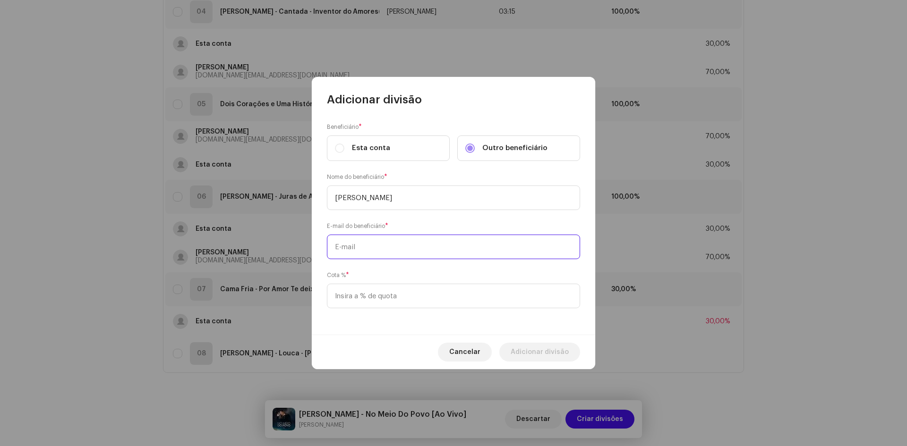
paste input "[DOMAIN_NAME][EMAIL_ADDRESS][DOMAIN_NAME]"
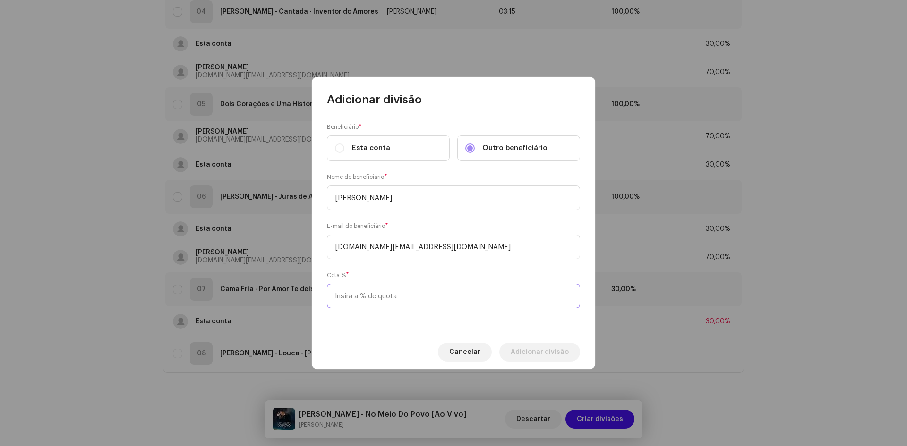
type input "[DOMAIN_NAME][EMAIL_ADDRESS][DOMAIN_NAME]"
click at [355, 293] on input at bounding box center [453, 296] width 253 height 25
type input "70,00"
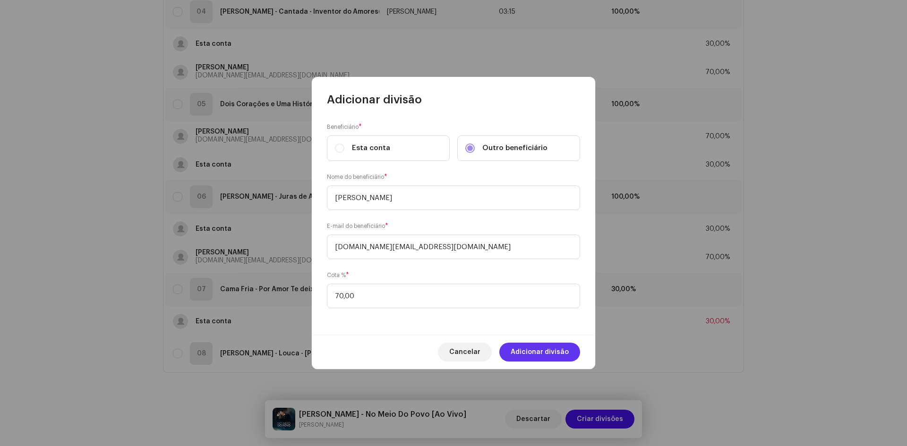
click at [560, 354] on span "Adicionar divisão" at bounding box center [540, 352] width 58 height 19
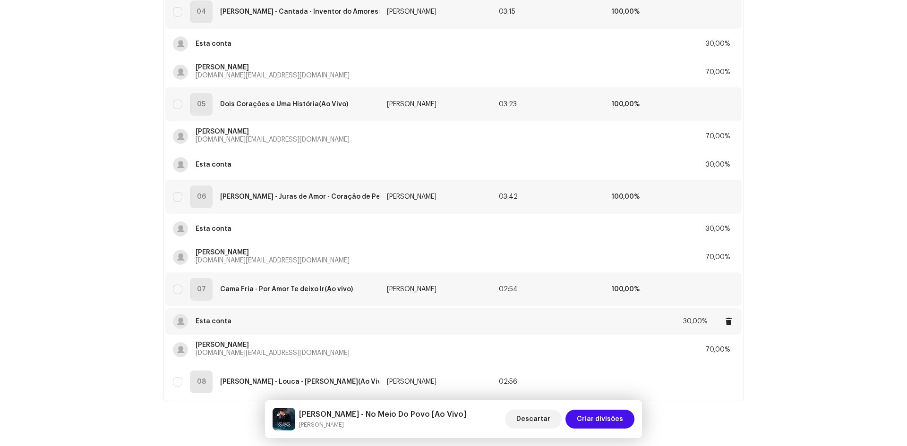
scroll to position [470, 0]
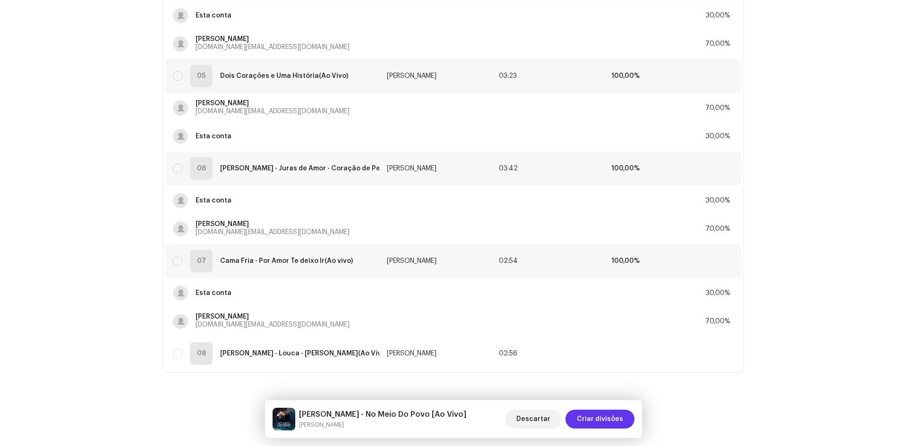
click at [602, 419] on span "Criar divisões" at bounding box center [600, 419] width 46 height 19
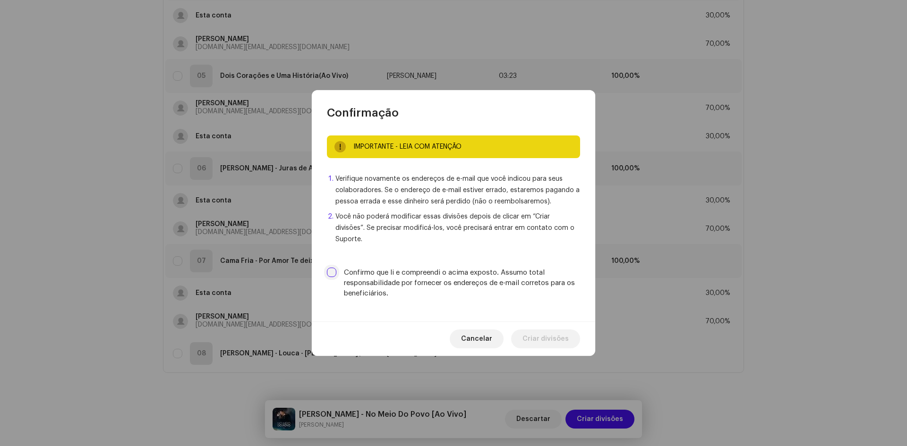
click at [333, 268] on input "Confirmo que li e compreendi o acima exposto. Assumo total responsabilidade por…" at bounding box center [331, 272] width 9 height 9
checkbox input "true"
click at [551, 330] on span "Criar divisões" at bounding box center [545, 339] width 46 height 19
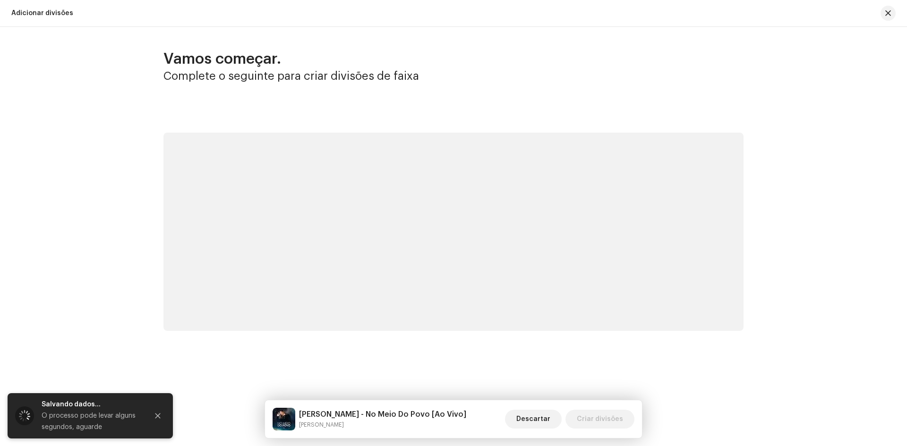
scroll to position [0, 0]
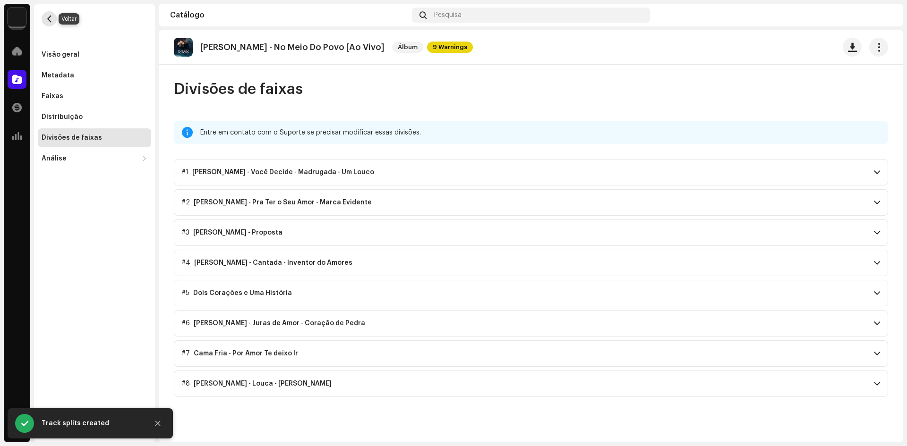
click at [51, 18] on span "button" at bounding box center [49, 19] width 7 height 8
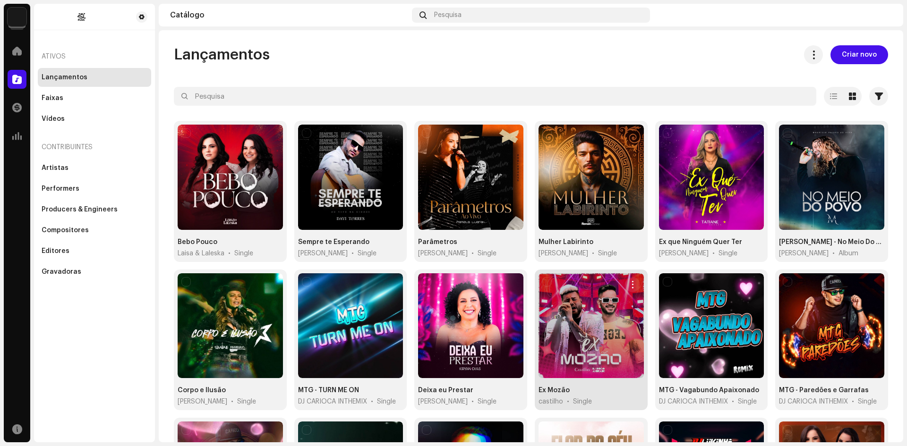
scroll to position [47, 0]
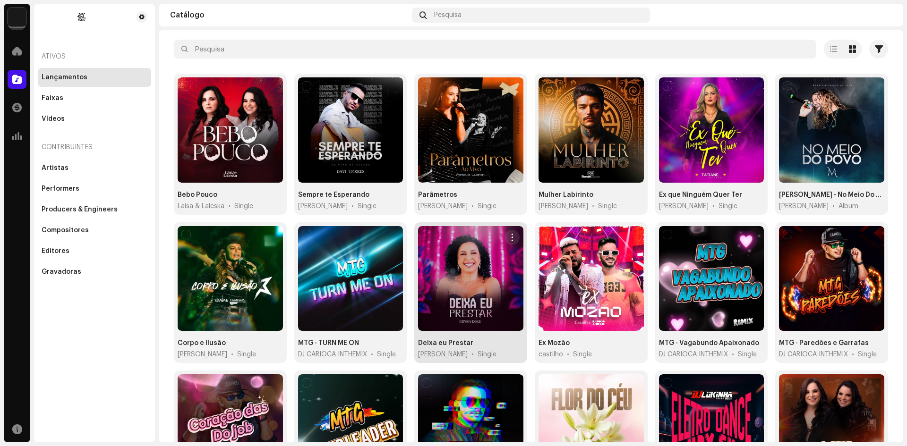
click at [479, 284] on div at bounding box center [470, 278] width 105 height 105
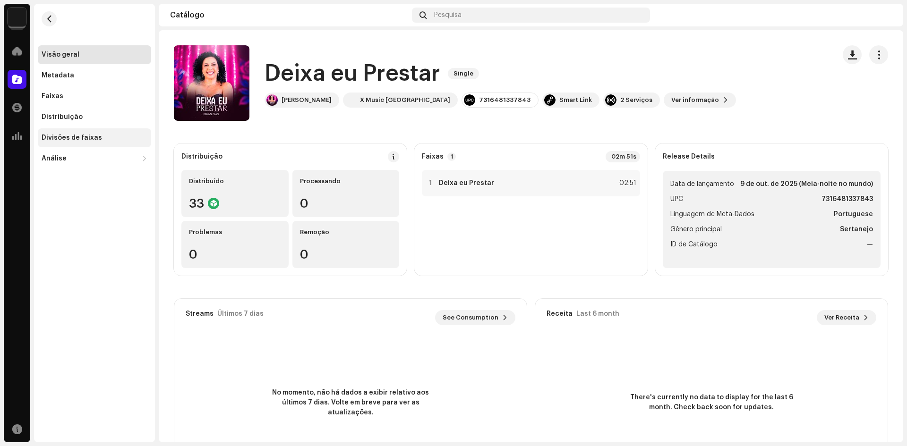
click at [55, 136] on div "Divisões de faixas" at bounding box center [72, 138] width 60 height 8
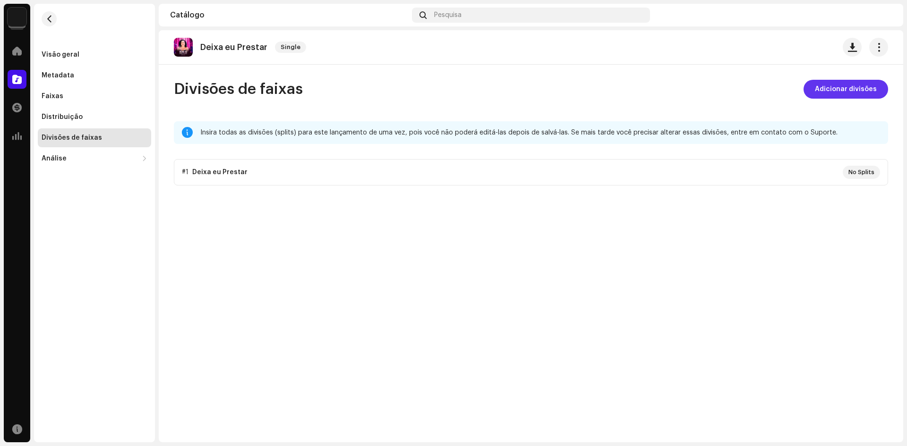
click at [839, 87] on span "Adicionar divisões" at bounding box center [846, 89] width 62 height 19
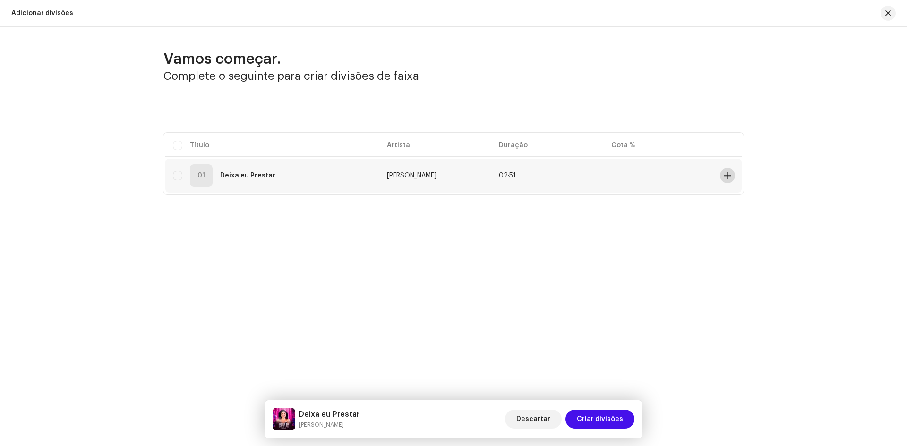
click at [724, 180] on button at bounding box center [727, 175] width 15 height 15
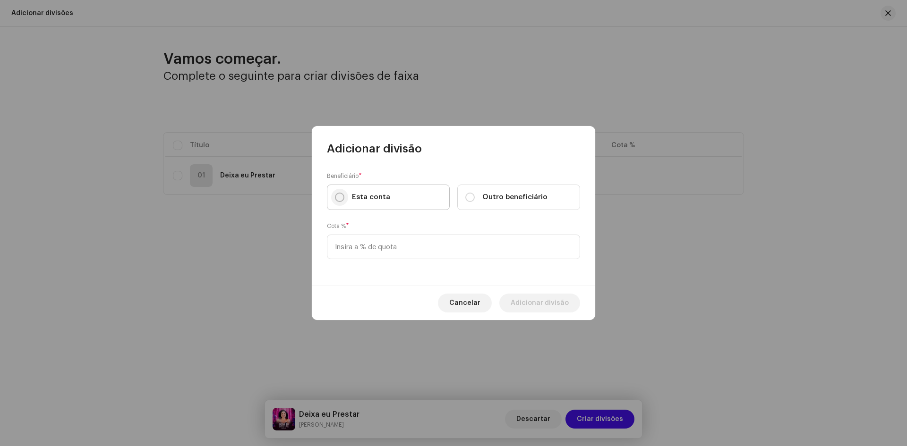
click at [341, 201] on input "Esta conta" at bounding box center [339, 197] width 9 height 9
radio input "true"
click at [357, 254] on input at bounding box center [453, 247] width 253 height 25
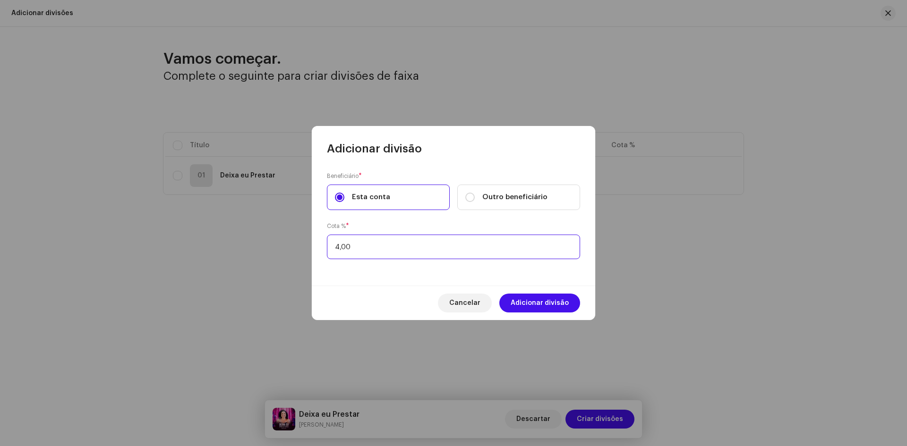
type input "40,00"
click at [538, 310] on span "Adicionar divisão" at bounding box center [540, 303] width 58 height 19
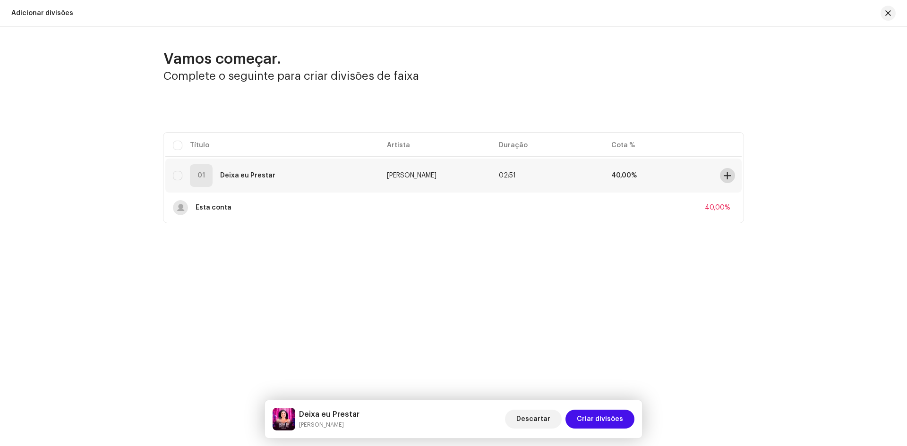
click at [734, 175] on button at bounding box center [727, 175] width 15 height 15
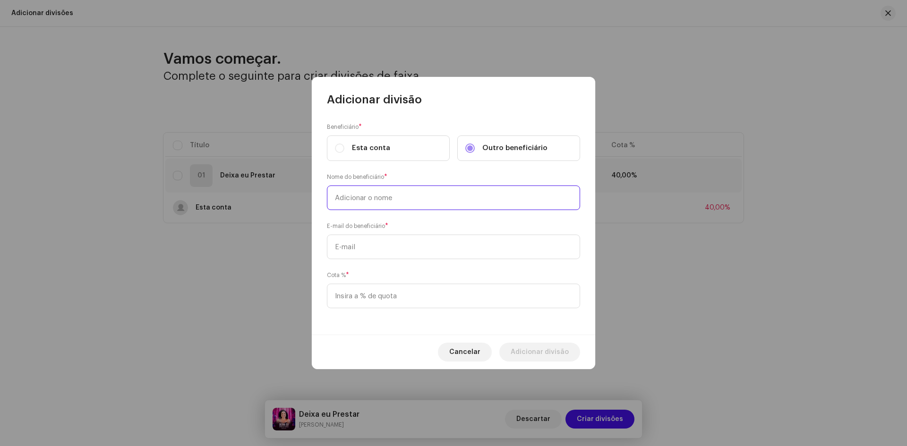
click at [352, 197] on input "text" at bounding box center [453, 198] width 253 height 25
type input "[PERSON_NAME]"
click at [350, 242] on input "text" at bounding box center [453, 247] width 253 height 25
click at [362, 245] on input "text" at bounding box center [453, 247] width 253 height 25
paste input "[EMAIL_ADDRESS][DOMAIN_NAME]"
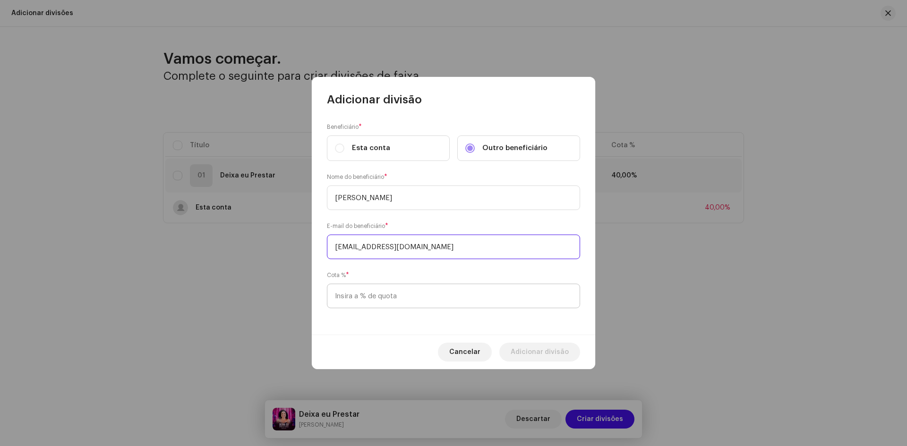
type input "[EMAIL_ADDRESS][DOMAIN_NAME]"
click at [388, 296] on input at bounding box center [453, 296] width 253 height 25
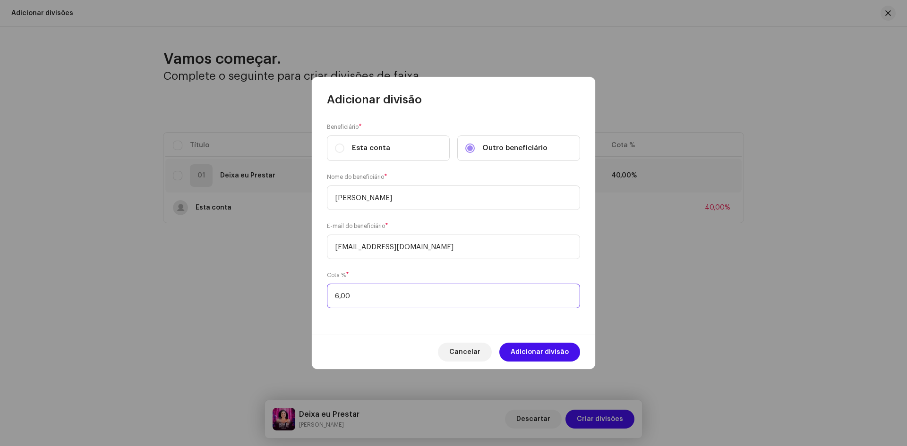
type input "60,00"
click at [526, 354] on span "Adicionar divisão" at bounding box center [540, 352] width 58 height 19
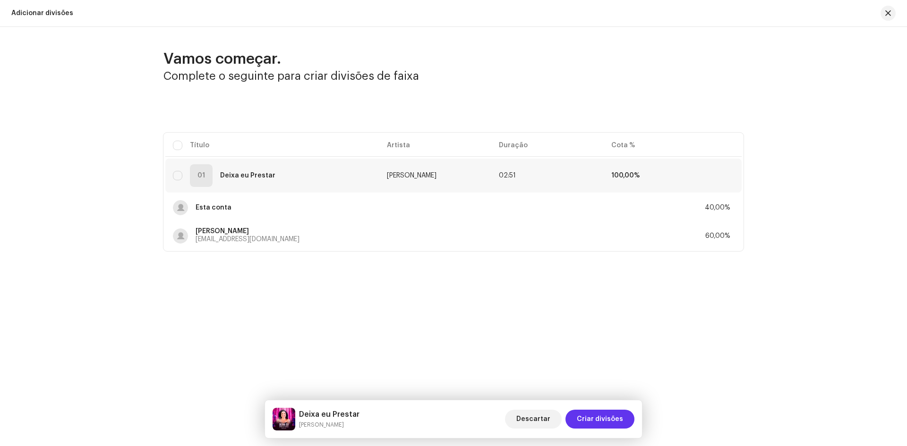
click at [613, 416] on span "Criar divisões" at bounding box center [600, 419] width 46 height 19
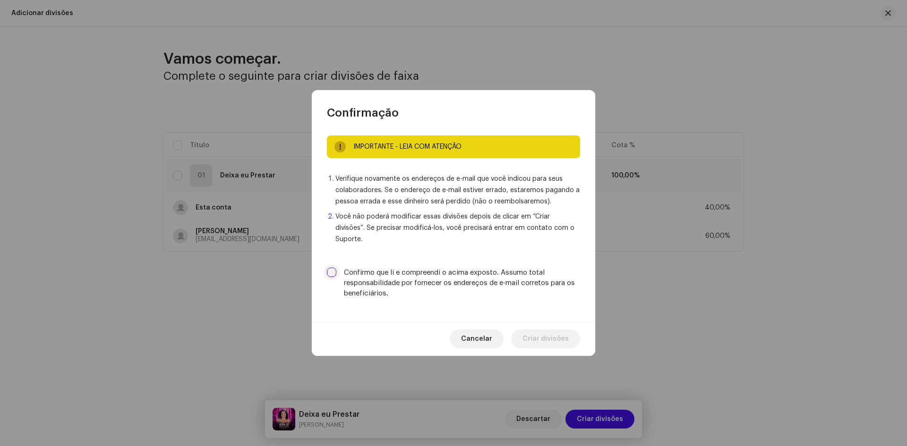
click at [333, 271] on input "Confirmo que li e compreendi o acima exposto. Assumo total responsabilidade por…" at bounding box center [331, 272] width 9 height 9
checkbox input "true"
click at [538, 334] on span "Criar divisões" at bounding box center [545, 339] width 46 height 19
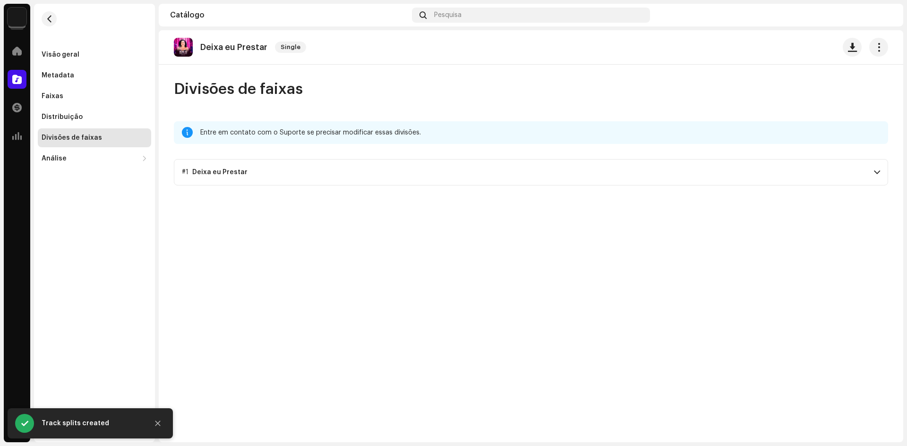
click at [882, 172] on p-accordion-header "#1 Deixa eu Prestar" at bounding box center [531, 172] width 714 height 26
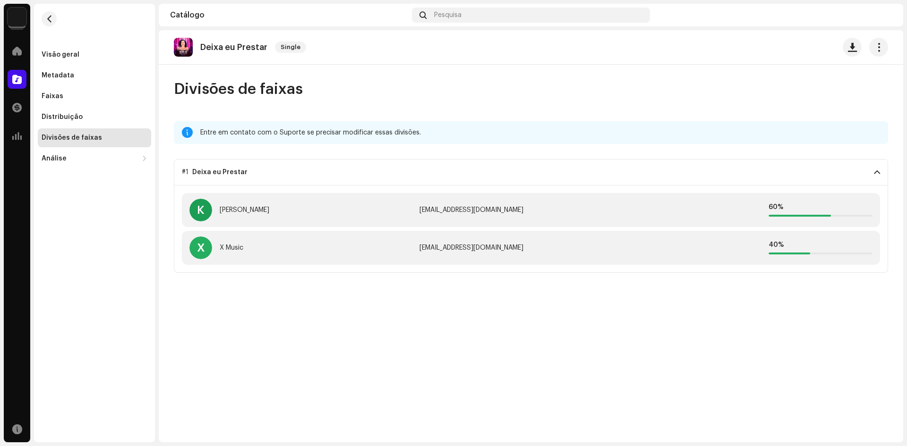
click at [40, 12] on re-m-nav-back at bounding box center [49, 25] width 23 height 42
click at [47, 20] on span "button" at bounding box center [49, 19] width 7 height 8
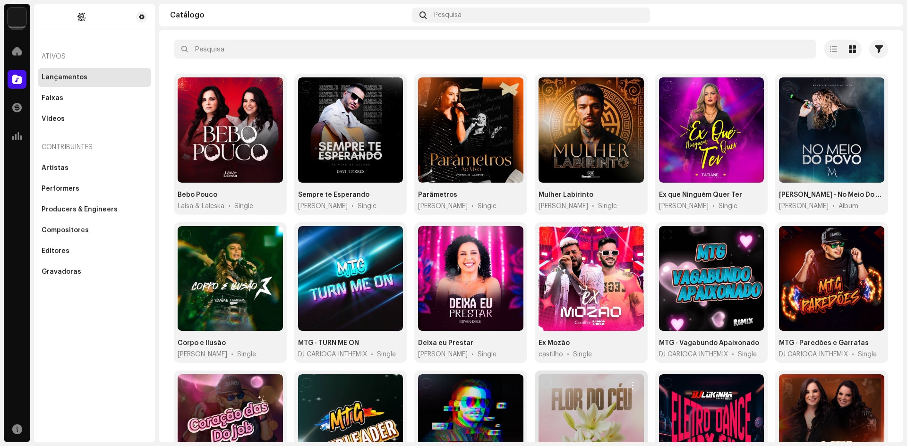
scroll to position [94, 0]
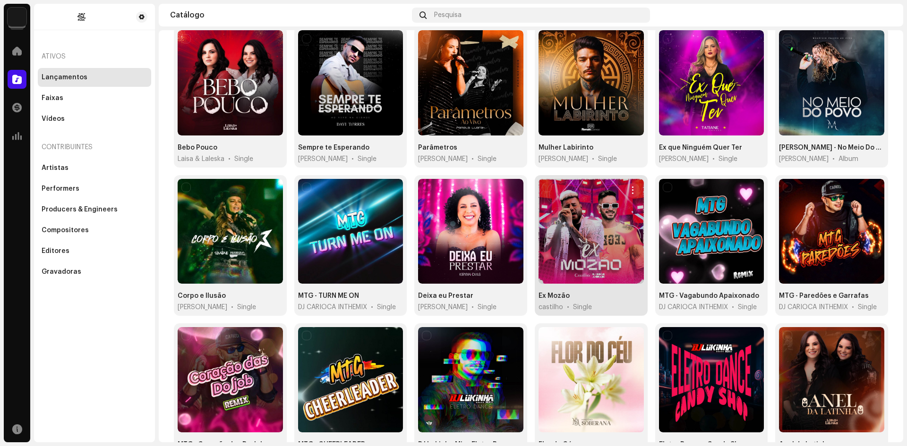
click at [580, 222] on div at bounding box center [590, 231] width 105 height 105
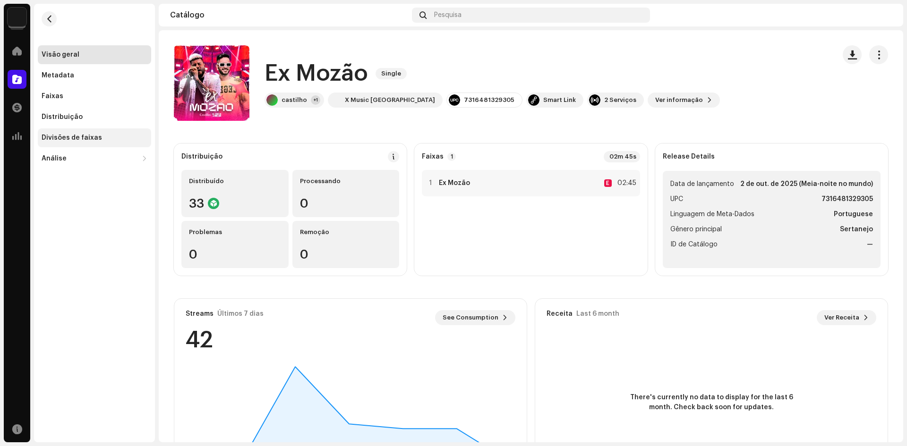
click at [64, 136] on div "Divisões de faixas" at bounding box center [72, 138] width 60 height 8
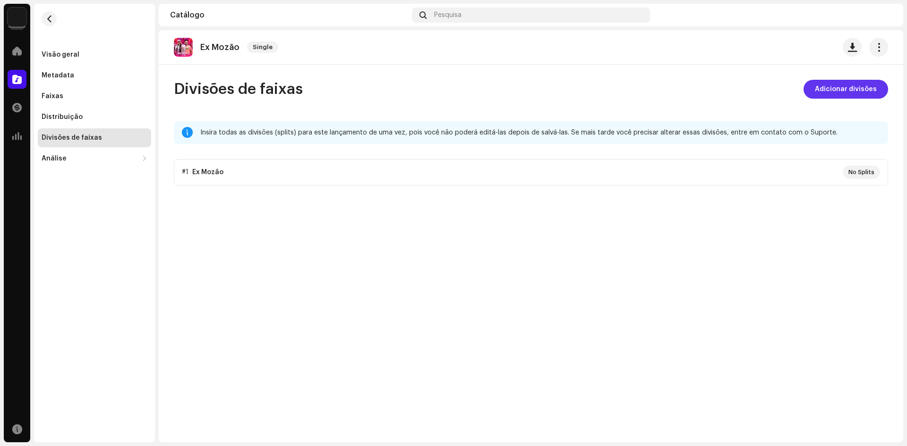
click at [844, 87] on span "Adicionar divisões" at bounding box center [846, 89] width 62 height 19
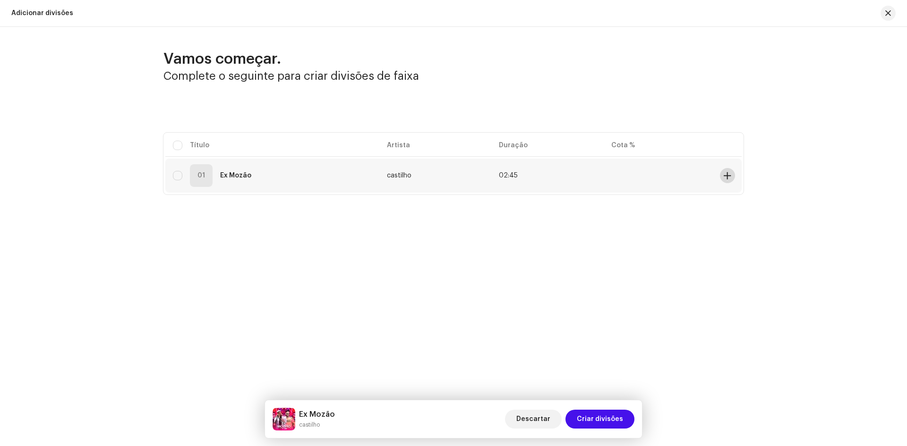
click at [732, 178] on button at bounding box center [727, 175] width 15 height 15
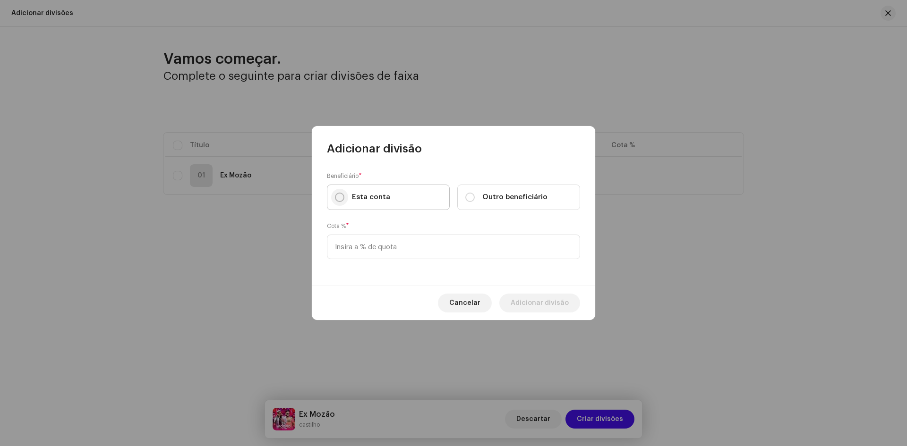
click at [342, 200] on input "Esta conta" at bounding box center [339, 197] width 9 height 9
radio input "true"
click at [349, 256] on input at bounding box center [453, 247] width 253 height 25
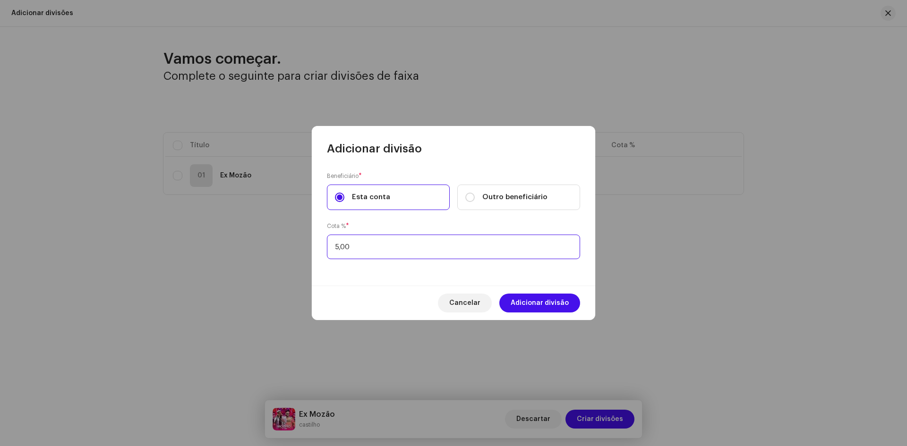
type input "50,00"
click at [542, 310] on span "Adicionar divisão" at bounding box center [540, 303] width 58 height 19
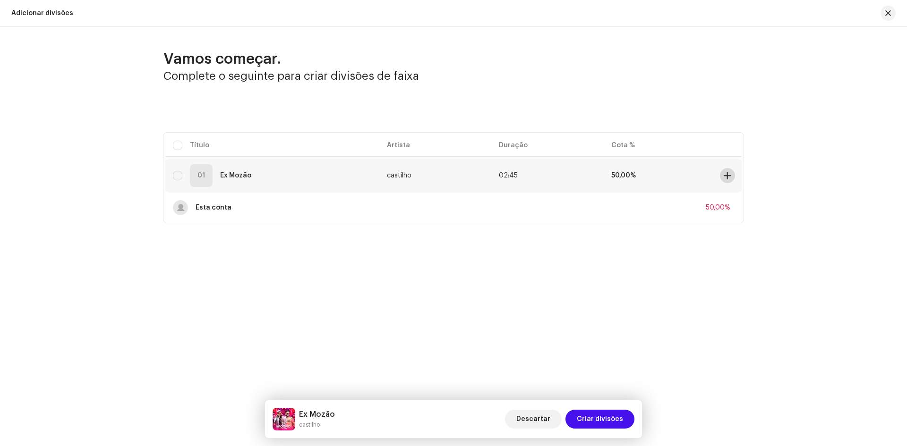
click at [724, 176] on span at bounding box center [727, 176] width 7 height 8
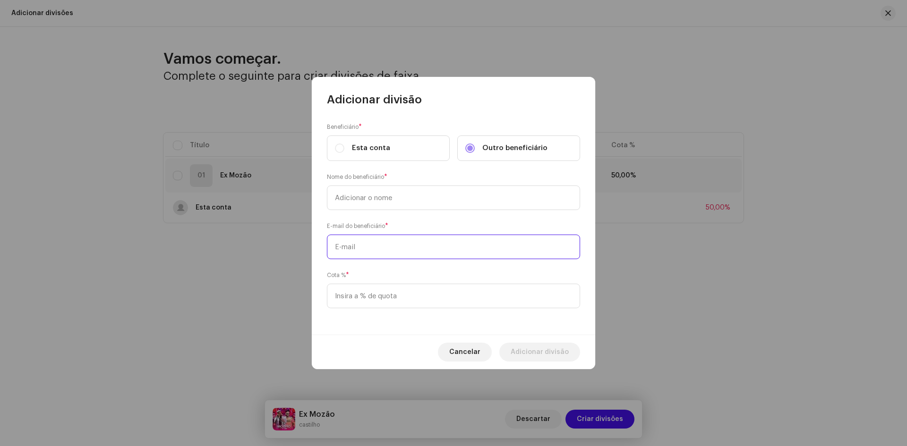
click at [363, 248] on input "text" at bounding box center [453, 247] width 253 height 25
paste input "[EMAIL_ADDRESS][DOMAIN_NAME]"
type input "[EMAIL_ADDRESS][DOMAIN_NAME]"
click at [360, 195] on input "text" at bounding box center [453, 198] width 253 height 25
paste input "[PERSON_NAME] Castilho"
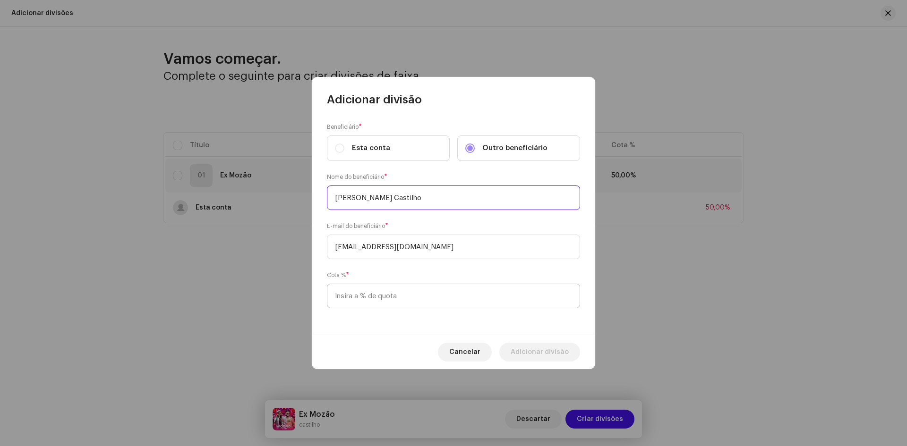
type input "[PERSON_NAME] Castilho"
click at [383, 300] on input at bounding box center [453, 296] width 253 height 25
type input "50,00"
click at [543, 350] on span "Adicionar divisão" at bounding box center [540, 352] width 58 height 19
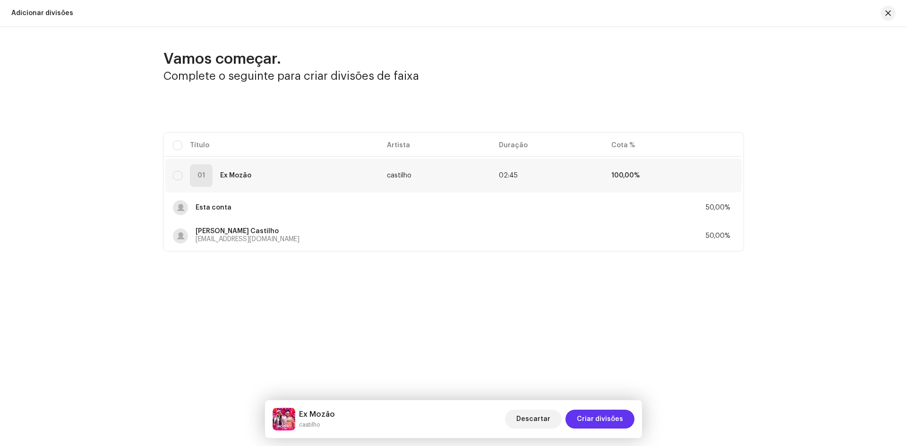
click at [605, 417] on span "Criar divisões" at bounding box center [600, 419] width 46 height 19
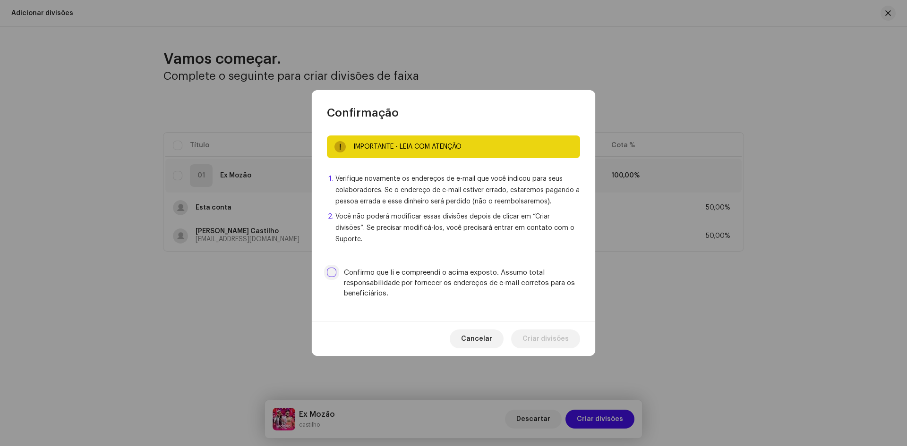
click at [332, 269] on input "Confirmo que li e compreendi o acima exposto. Assumo total responsabilidade por…" at bounding box center [331, 272] width 9 height 9
checkbox input "true"
click at [558, 338] on span "Criar divisões" at bounding box center [545, 339] width 46 height 19
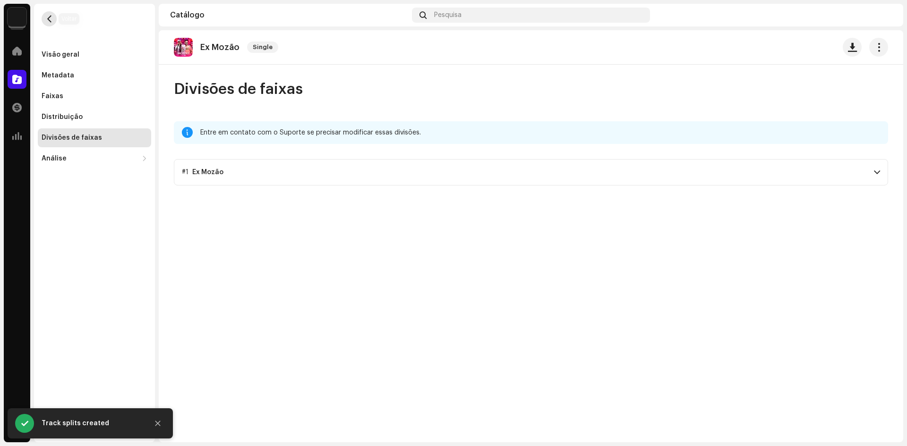
click at [51, 16] on span "button" at bounding box center [49, 19] width 7 height 8
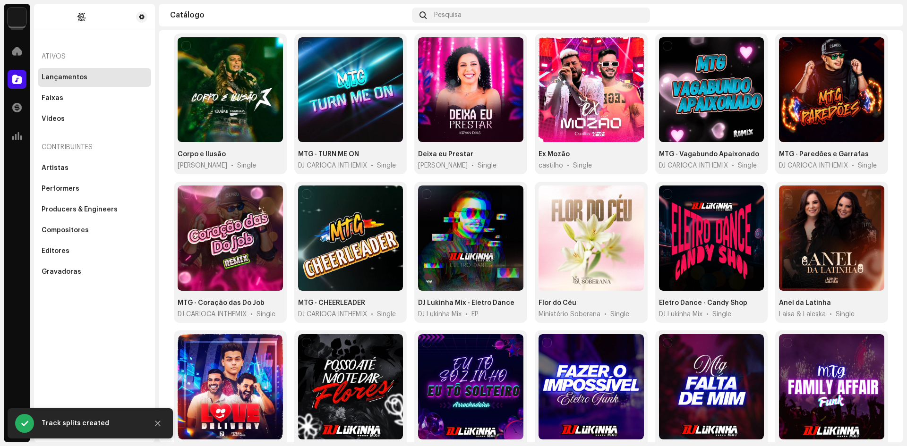
scroll to position [292, 0]
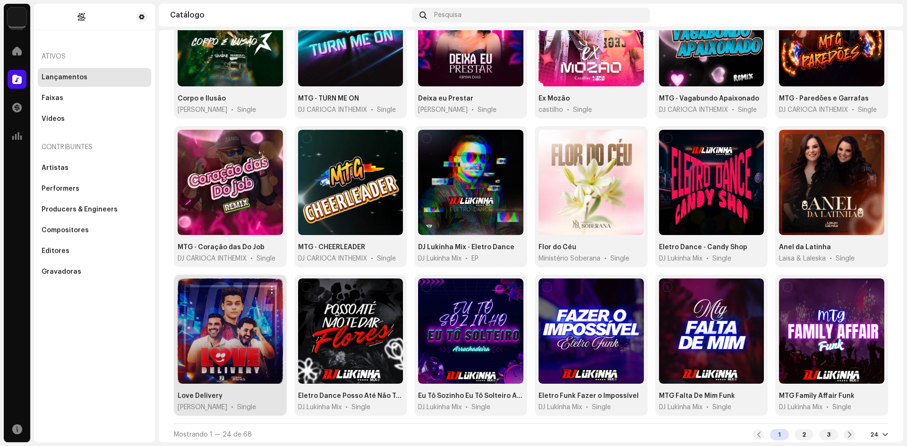
click at [230, 296] on div at bounding box center [230, 331] width 105 height 105
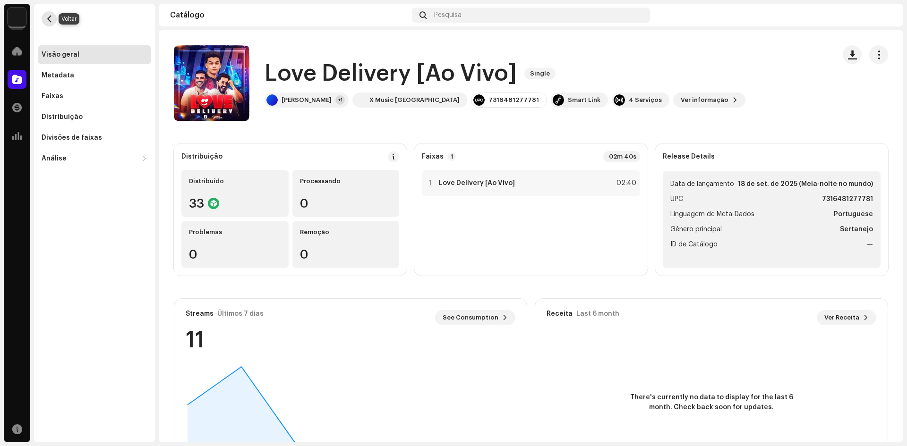
click at [46, 16] on span "button" at bounding box center [49, 19] width 7 height 8
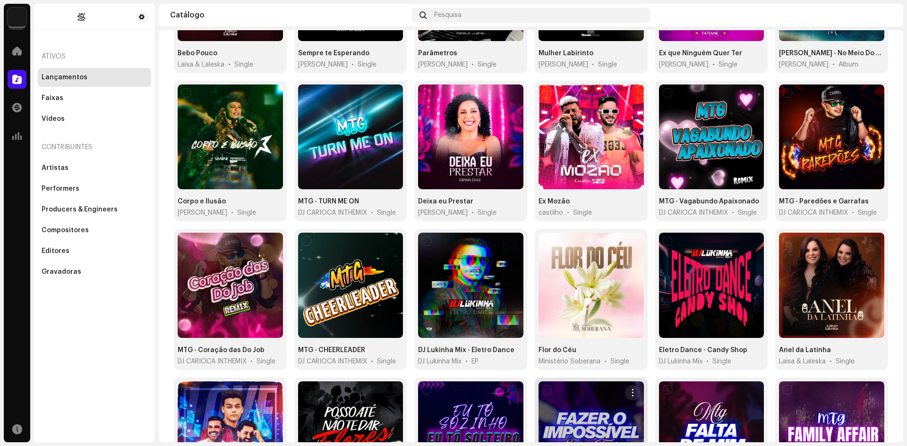
scroll to position [292, 0]
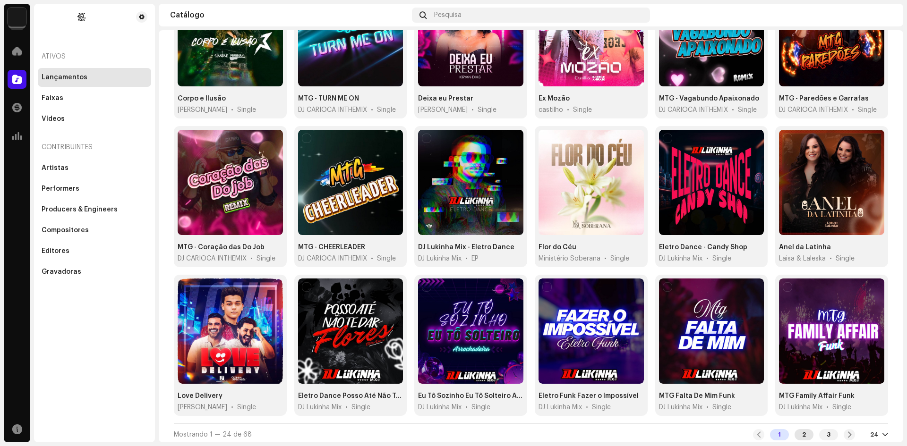
click at [797, 432] on div "2" at bounding box center [803, 434] width 19 height 11
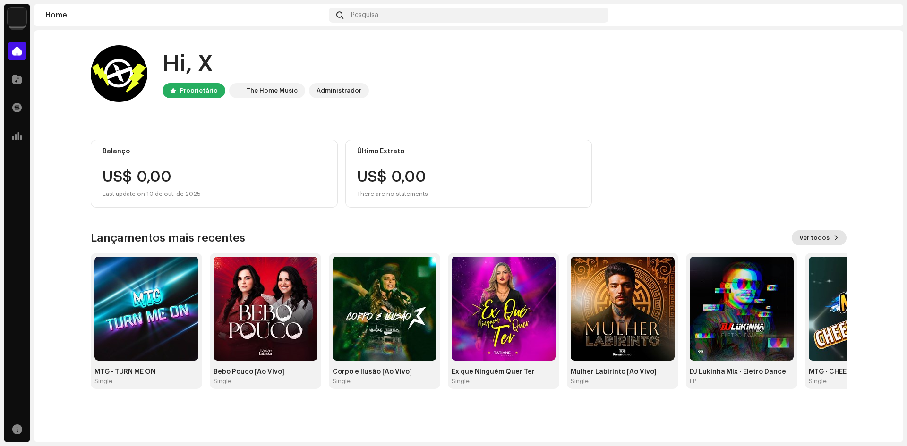
click at [824, 239] on span "Ver todos" at bounding box center [814, 238] width 30 height 19
